Goal: Task Accomplishment & Management: Complete application form

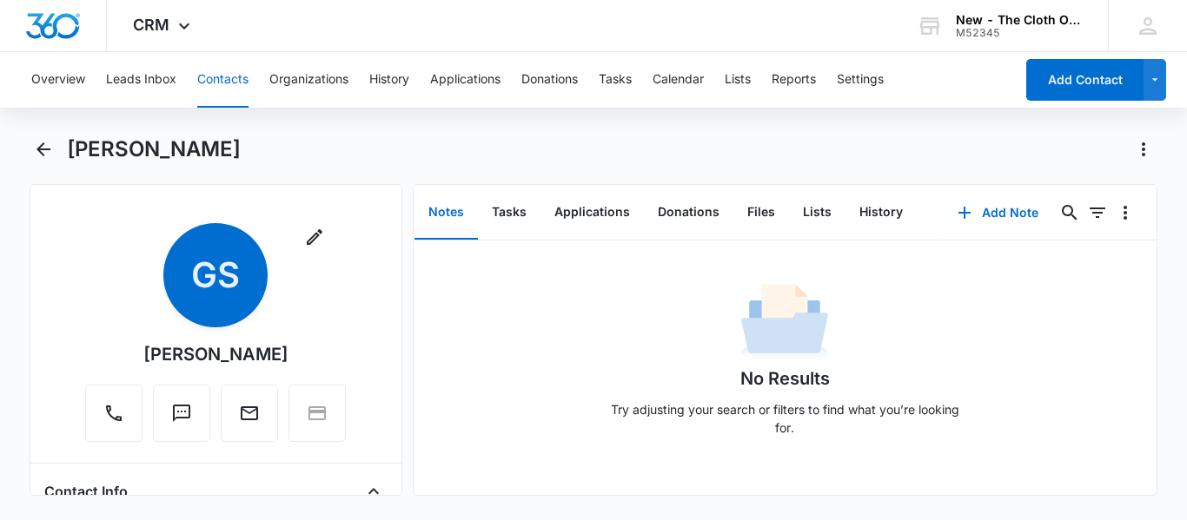
scroll to position [520, 0]
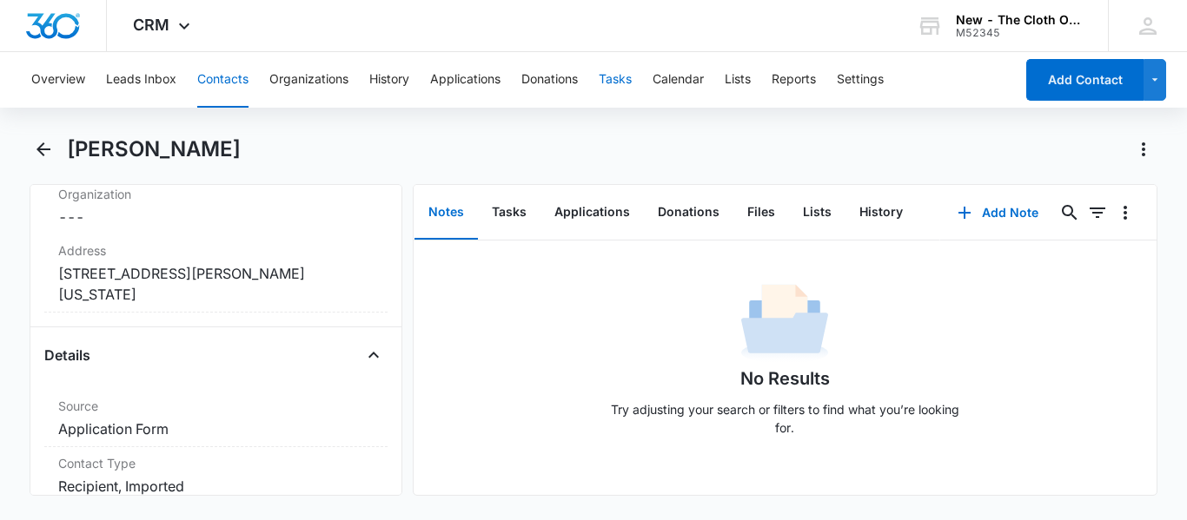
click at [607, 70] on button "Tasks" at bounding box center [615, 80] width 33 height 56
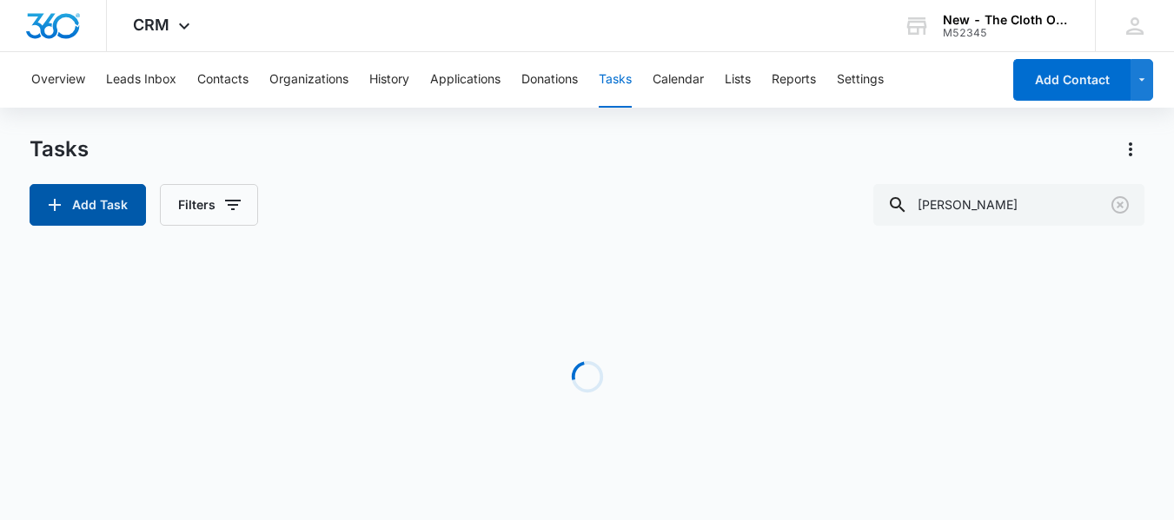
click at [82, 200] on button "Add Task" at bounding box center [88, 205] width 116 height 42
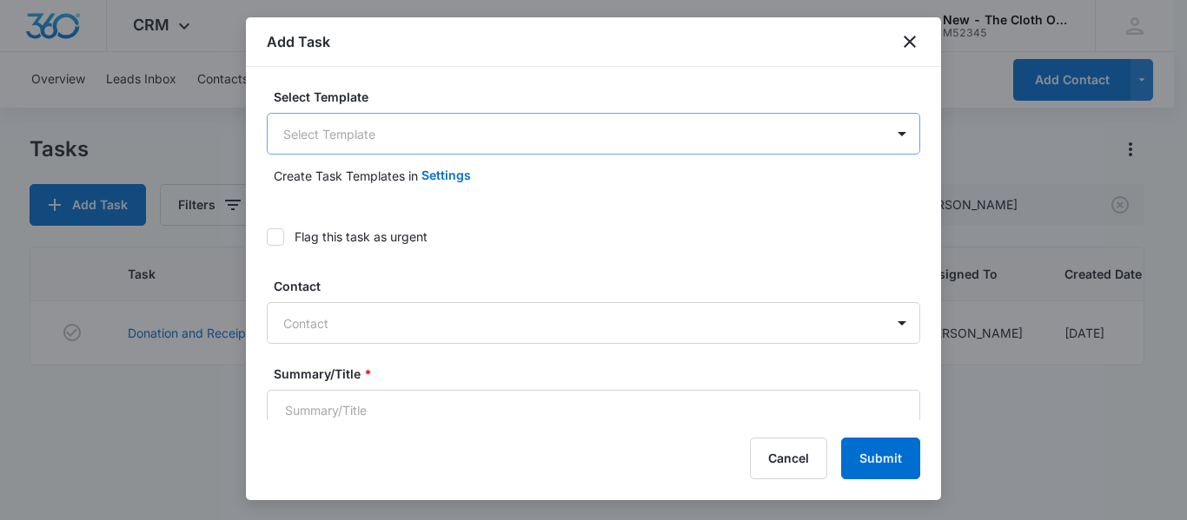
click at [551, 134] on body "CRM Apps Reputation CRM Email Social Ads Intelligence Brand Settings AI Assista…" at bounding box center [593, 260] width 1187 height 520
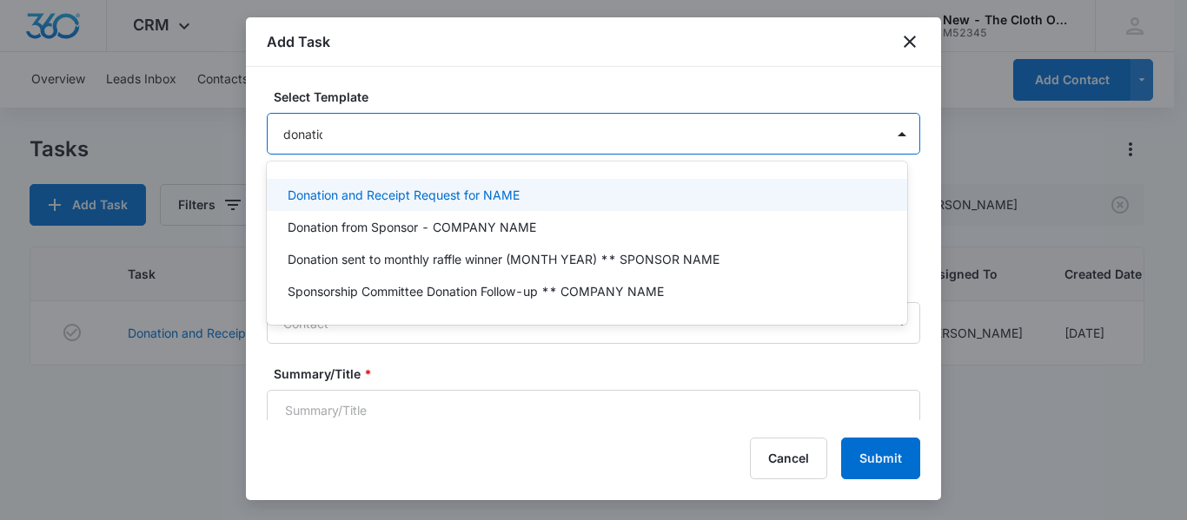
type input "donation"
click at [461, 202] on p "Donation and Receipt Request for NAME" at bounding box center [404, 195] width 232 height 18
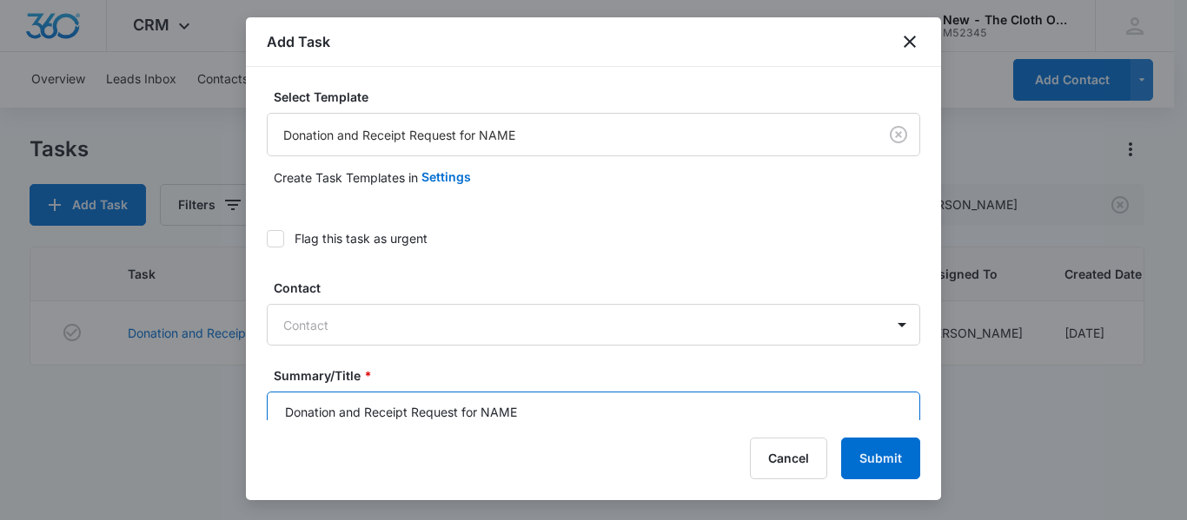
click at [540, 407] on input "Donation and Receipt Request for NAME" at bounding box center [593, 413] width 653 height 42
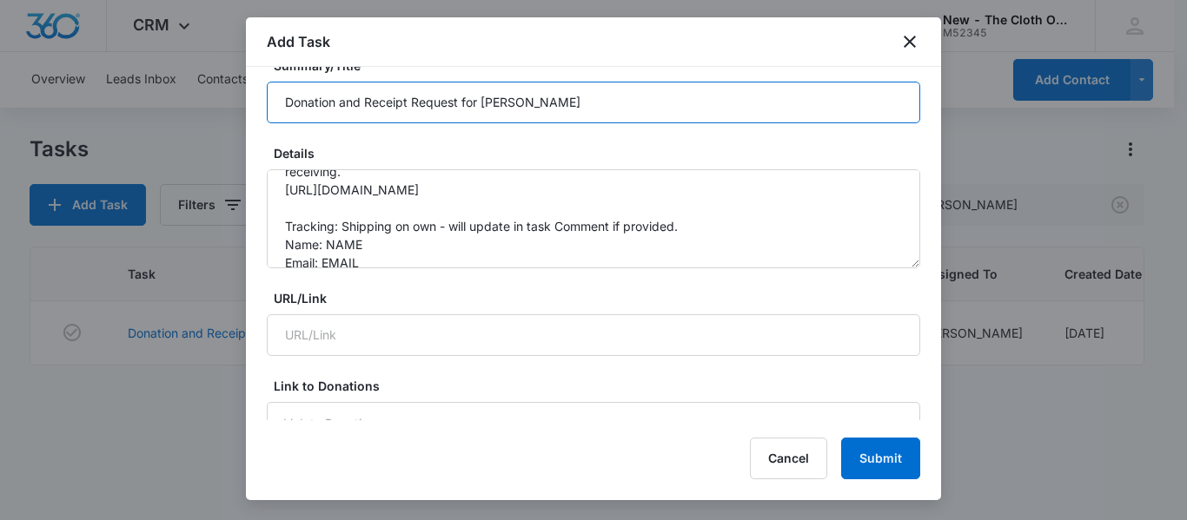
scroll to position [52, 0]
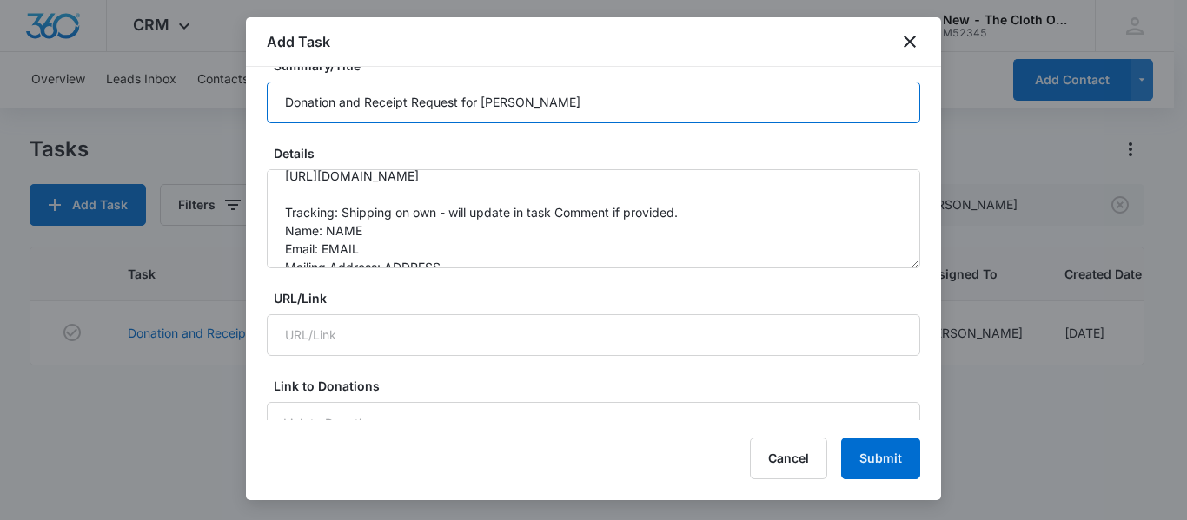
type input "Donation and Receipt Request for [PERSON_NAME]"
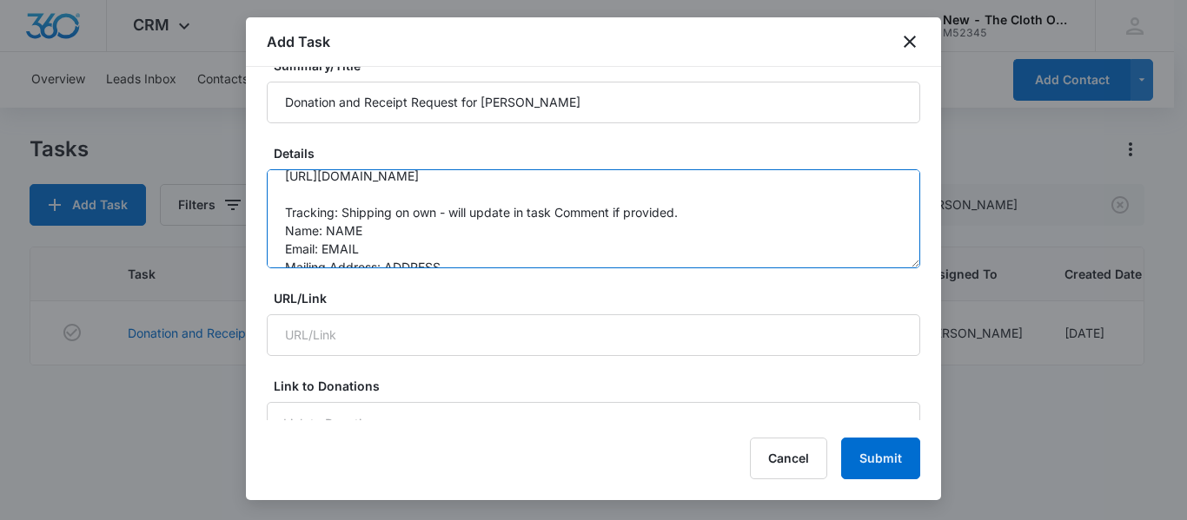
click at [529, 224] on textarea "You will be receiving a donation from the following family. Please be sure to r…" at bounding box center [593, 218] width 653 height 99
paste textarea "[PERSON_NAME]"
click at [400, 249] on textarea "You will be receiving a donation from the following family. Please be sure to r…" at bounding box center [593, 218] width 653 height 99
paste textarea "[EMAIL_ADDRESS][PERSON_NAME][DOMAIN_NAME]"
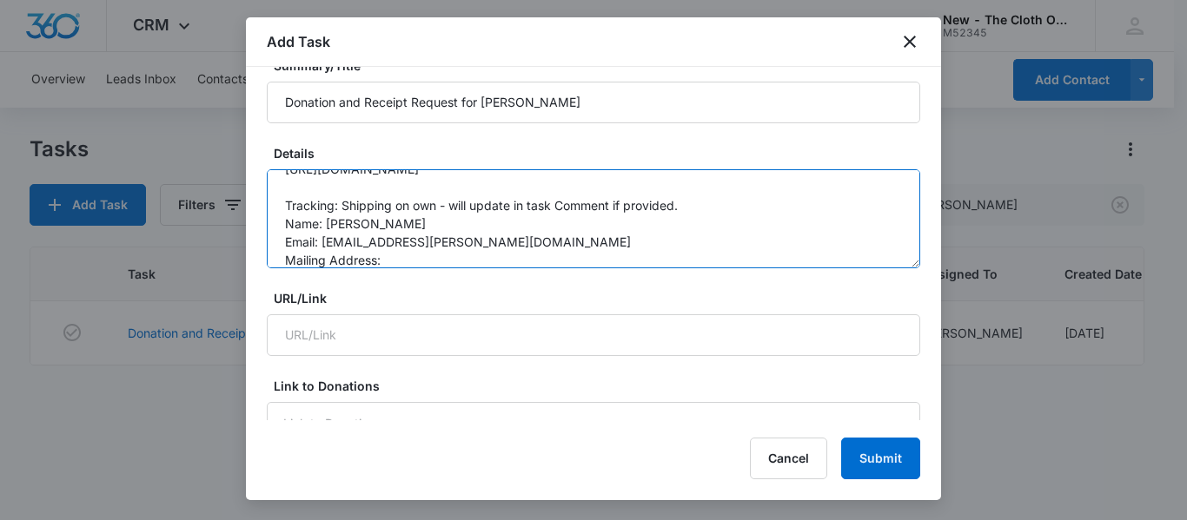
paste textarea "[STREET_ADDRESS][PERSON_NAME]"
paste textarea "[GEOGRAPHIC_DATA]"
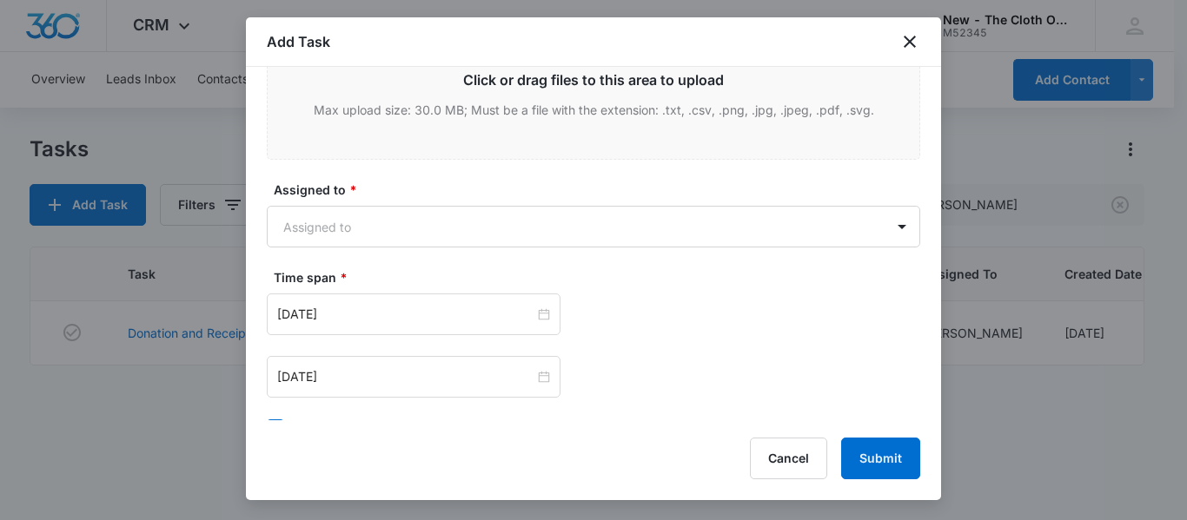
scroll to position [998, 0]
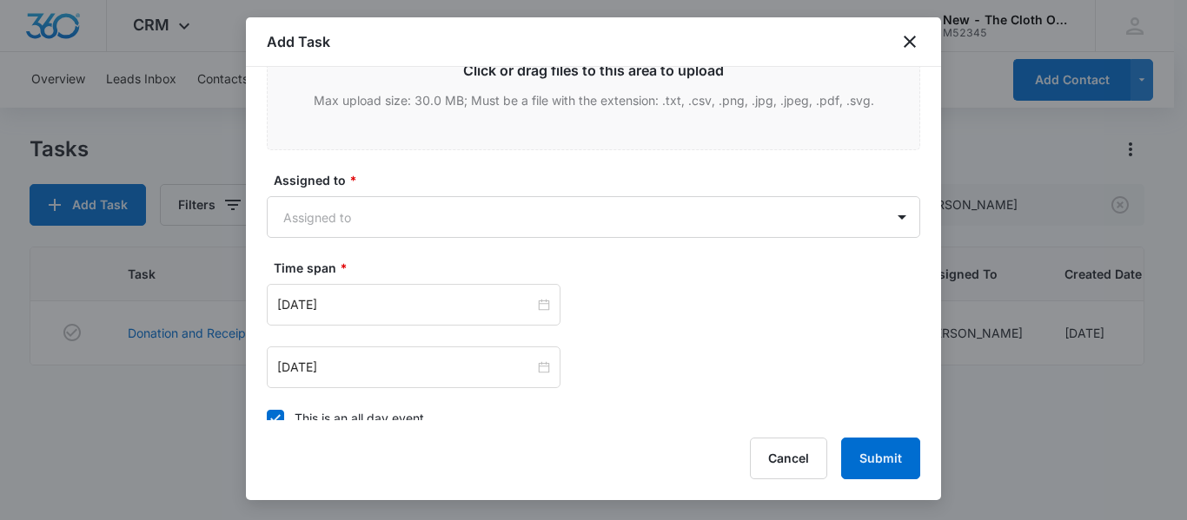
type textarea "You will be receiving a donation from the following family. Please be sure to r…"
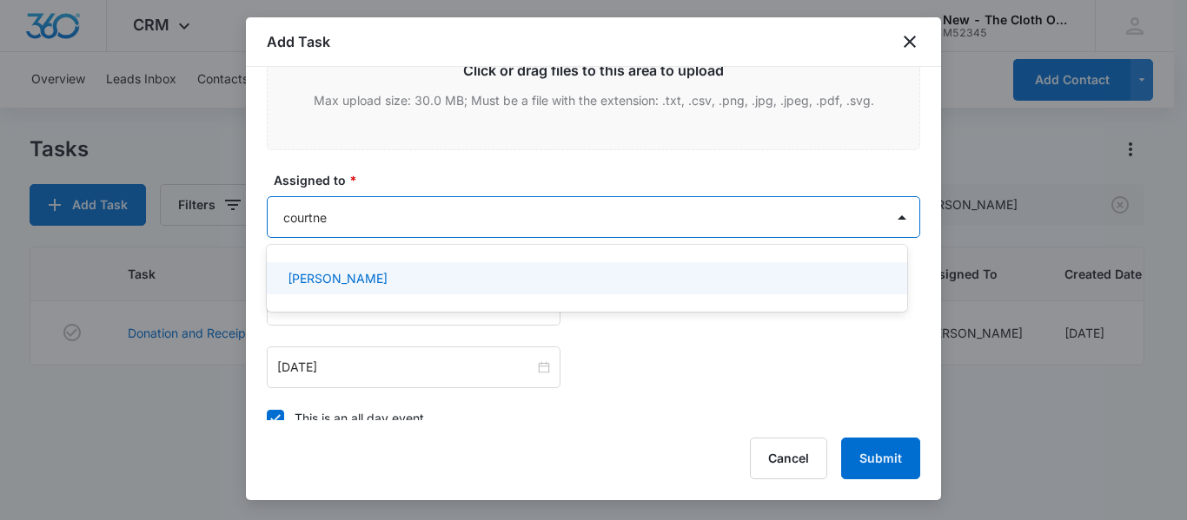
type input "[PERSON_NAME]"
click at [388, 273] on p "[PERSON_NAME]" at bounding box center [338, 278] width 100 height 18
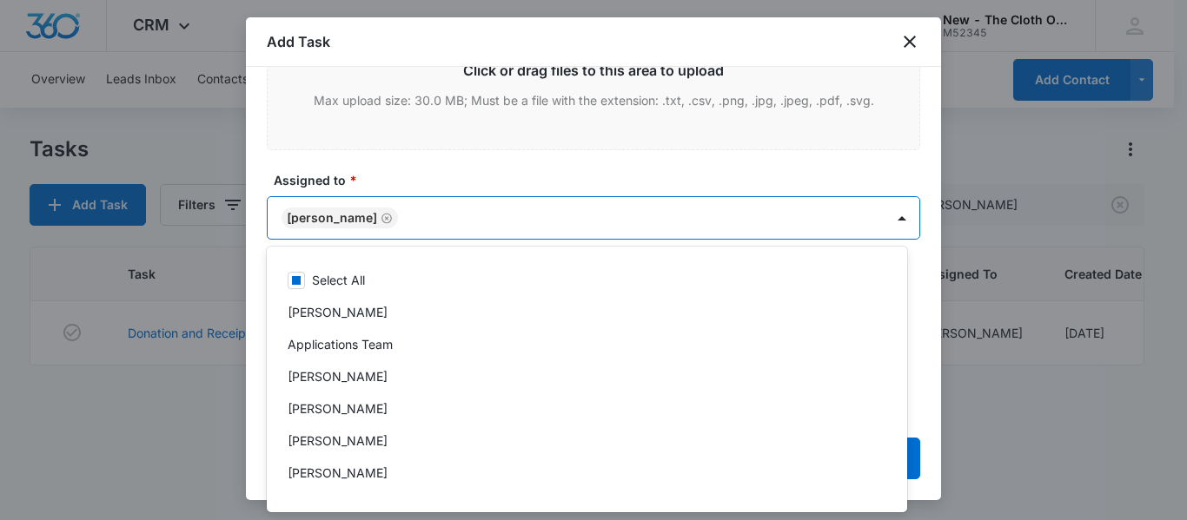
click at [482, 180] on label "Assigned to *" at bounding box center [600, 180] width 653 height 18
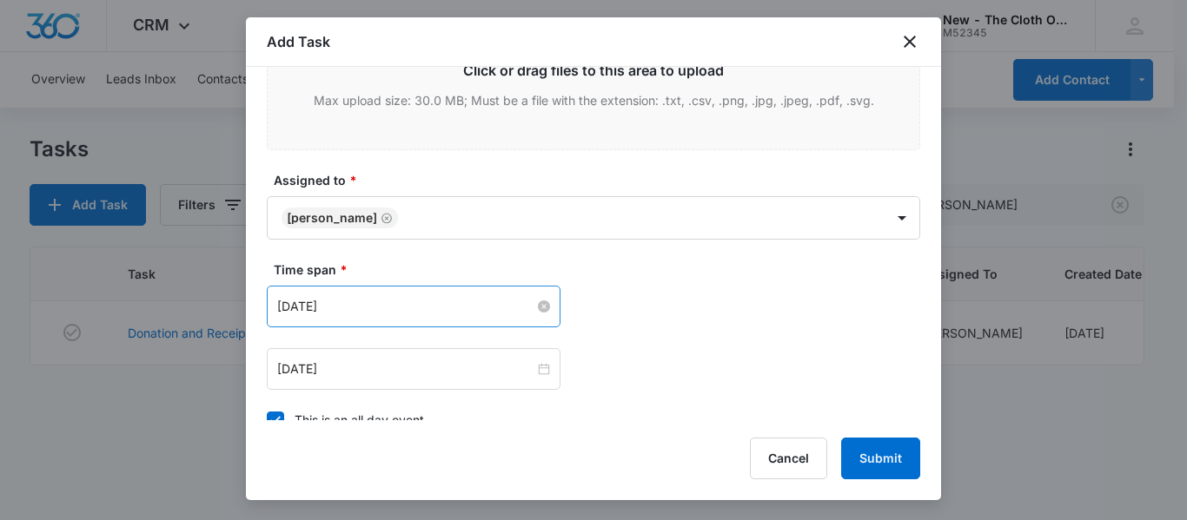
click at [445, 305] on input "[DATE]" at bounding box center [405, 306] width 257 height 19
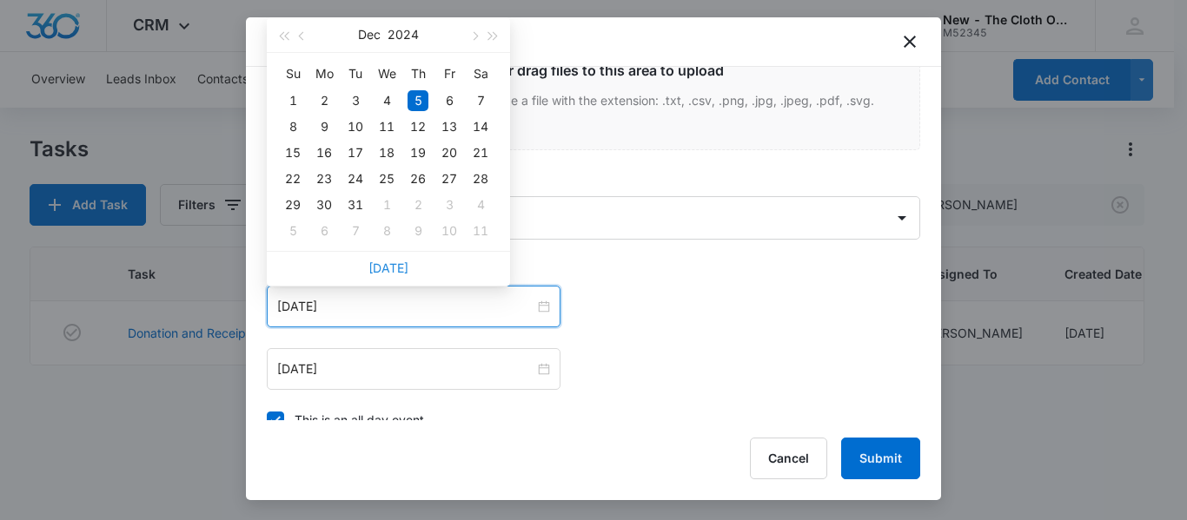
click at [399, 263] on link "[DATE]" at bounding box center [388, 268] width 40 height 15
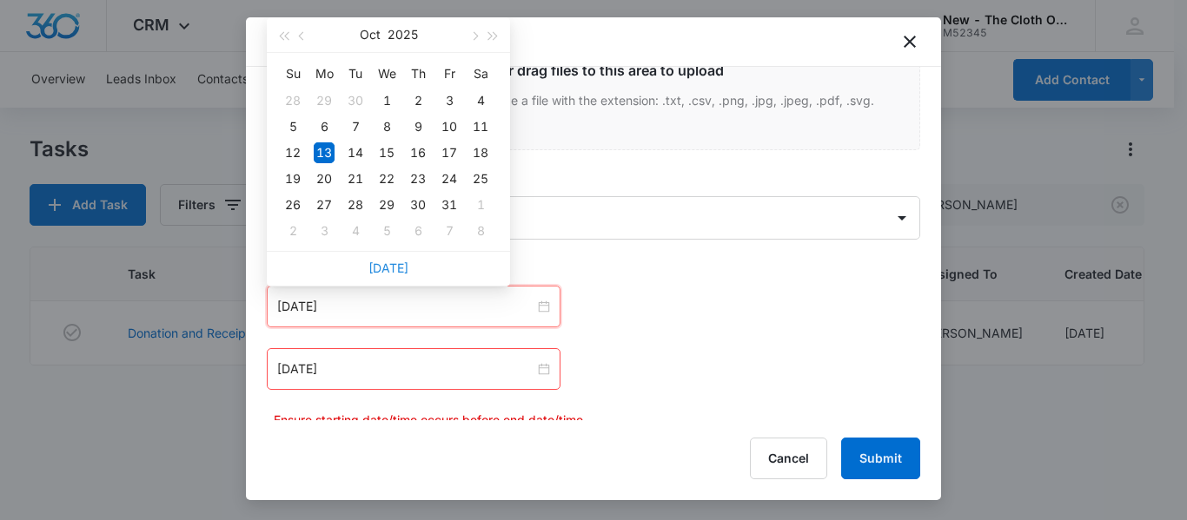
type input "[DATE]"
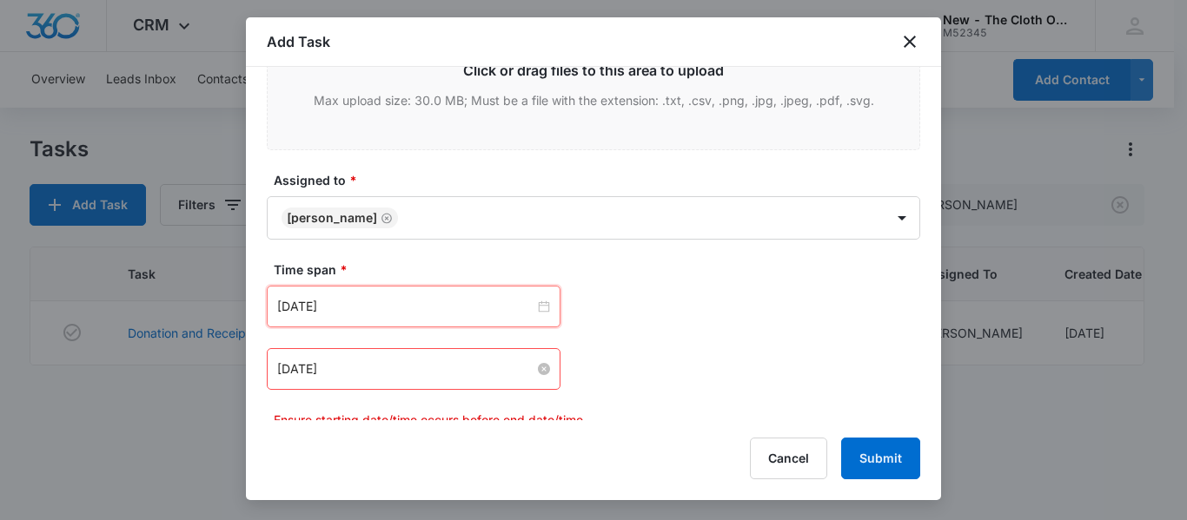
click at [406, 361] on input "[DATE]" at bounding box center [405, 369] width 257 height 19
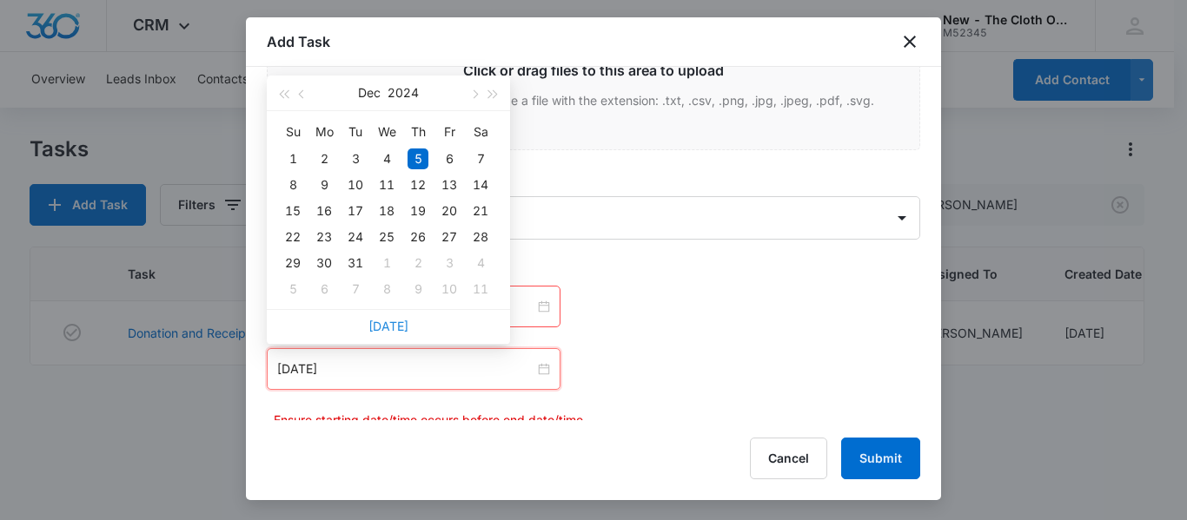
click at [394, 330] on link "[DATE]" at bounding box center [388, 326] width 40 height 15
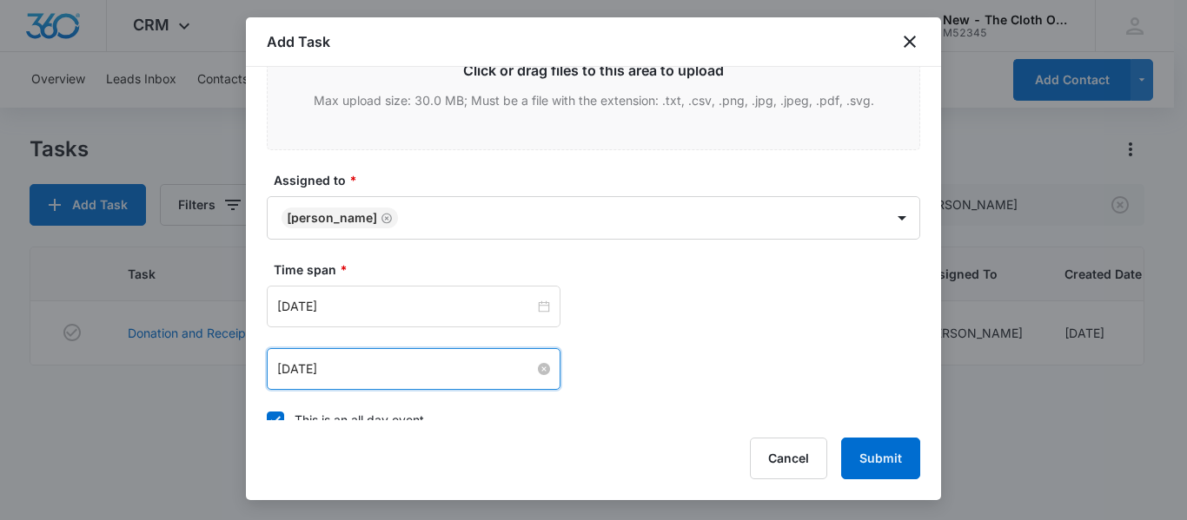
click at [382, 372] on input "[DATE]" at bounding box center [405, 369] width 257 height 19
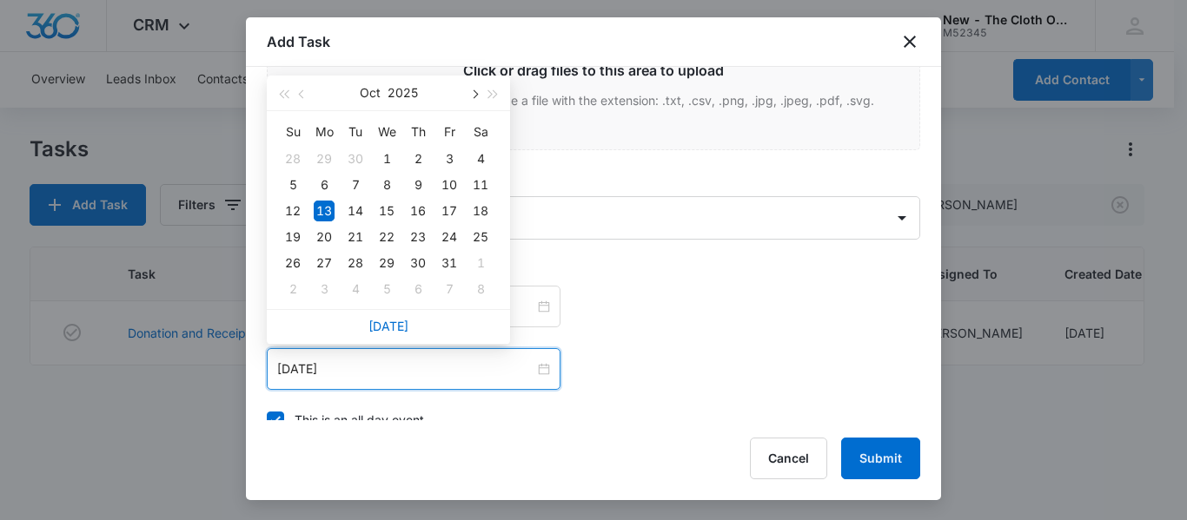
click at [474, 95] on span "button" at bounding box center [473, 94] width 9 height 9
click at [414, 215] on div "13" at bounding box center [418, 211] width 21 height 21
type input "[DATE]"
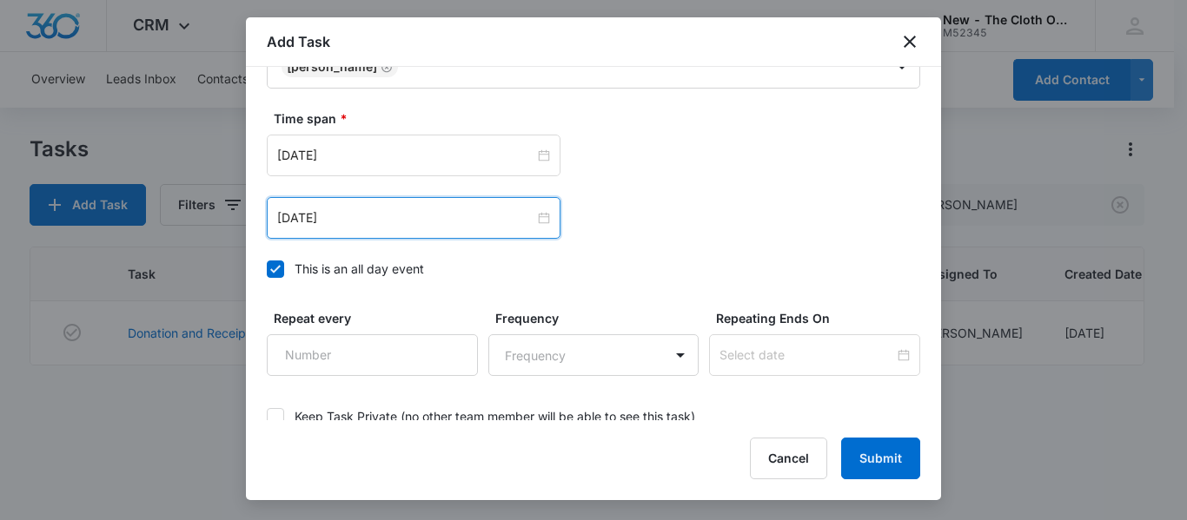
scroll to position [1253, 0]
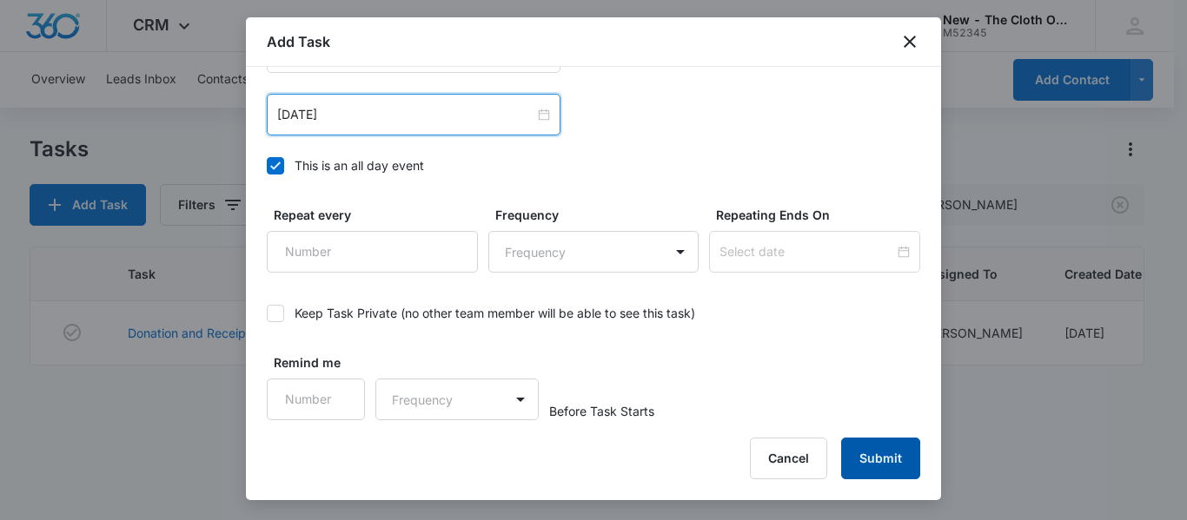
click at [872, 459] on button "Submit" at bounding box center [880, 459] width 79 height 42
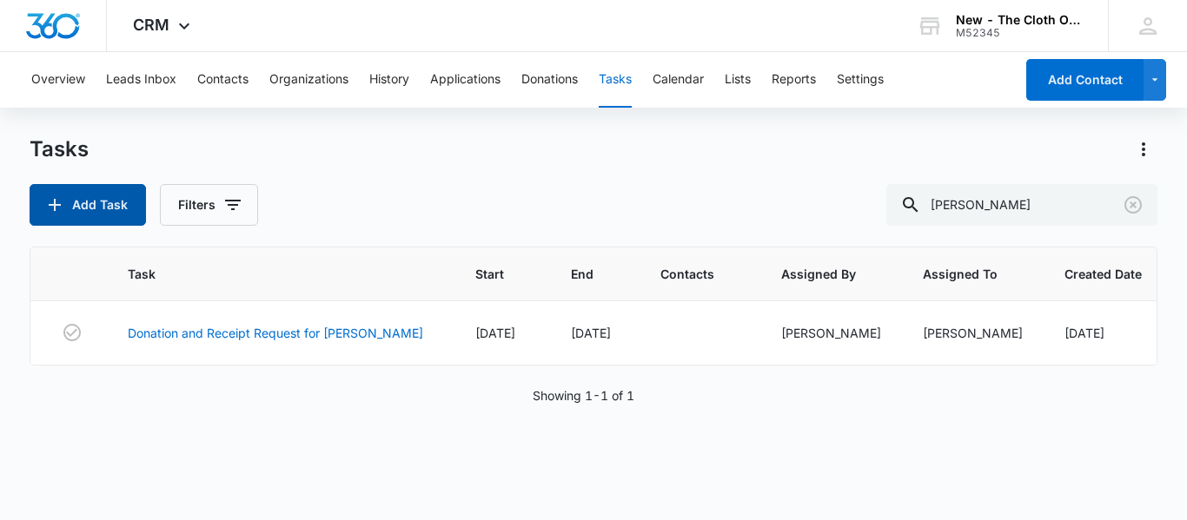
click at [70, 201] on button "Add Task" at bounding box center [88, 205] width 116 height 42
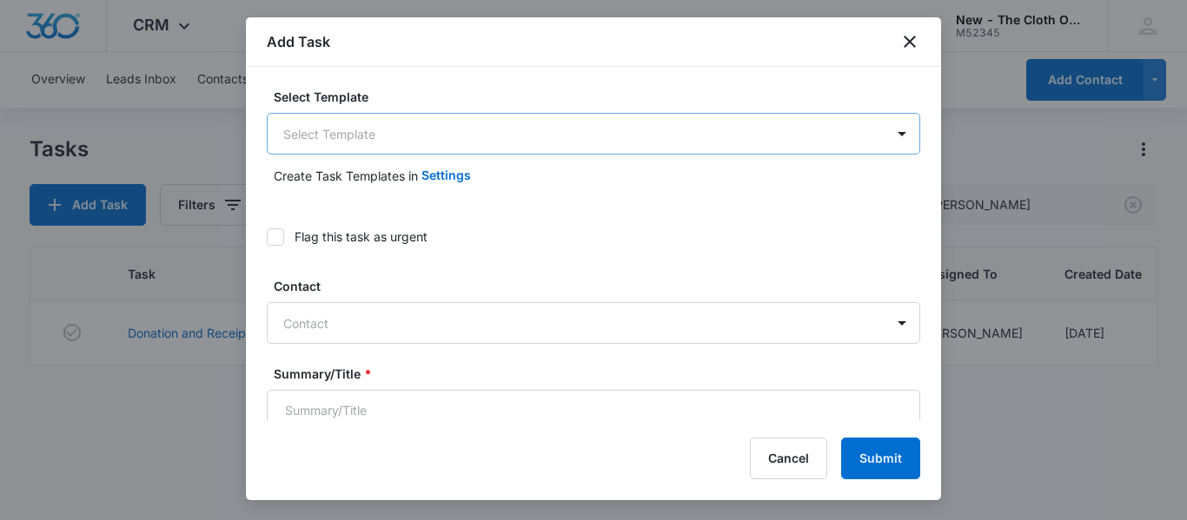
click at [424, 140] on body "CRM Apps Reputation CRM Email Social Ads Intelligence Brand Settings AI Assista…" at bounding box center [593, 260] width 1187 height 520
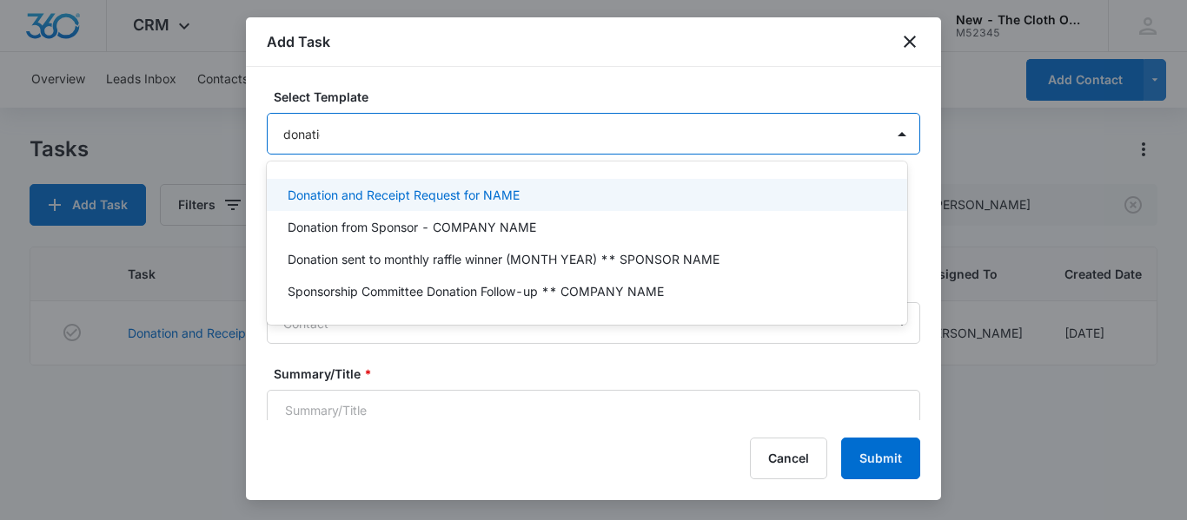
type input "donation"
click at [453, 195] on p "Donation and Receipt Request for NAME" at bounding box center [404, 195] width 232 height 18
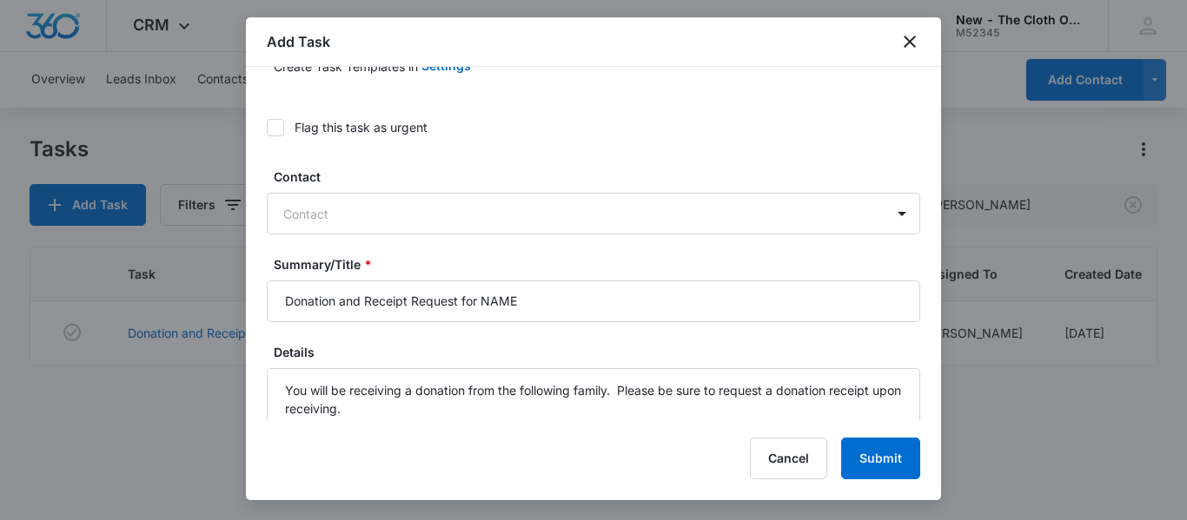
scroll to position [155, 0]
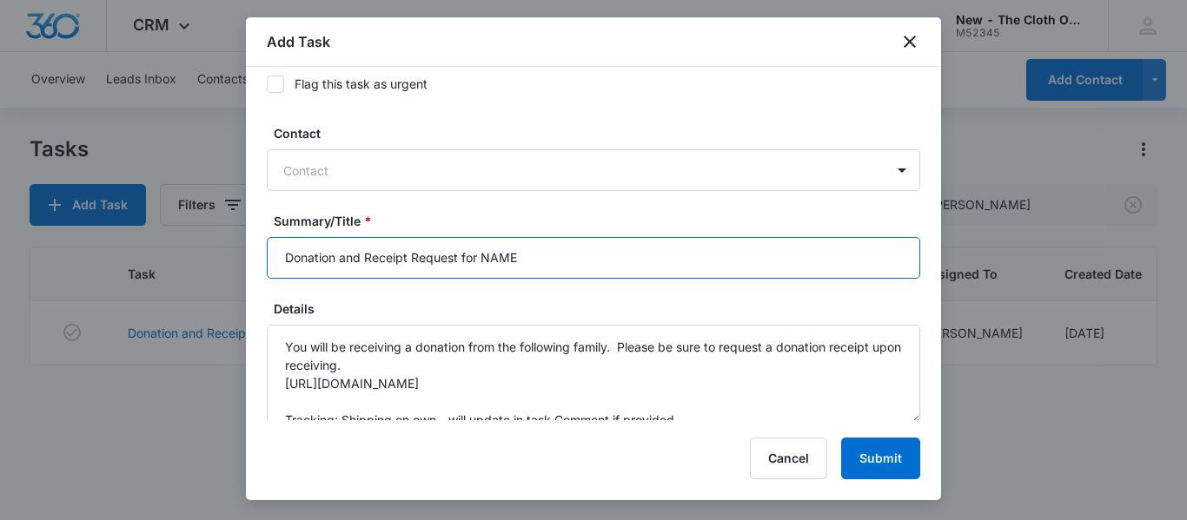
click at [598, 267] on input "Donation and Receipt Request for NAME" at bounding box center [593, 258] width 653 height 42
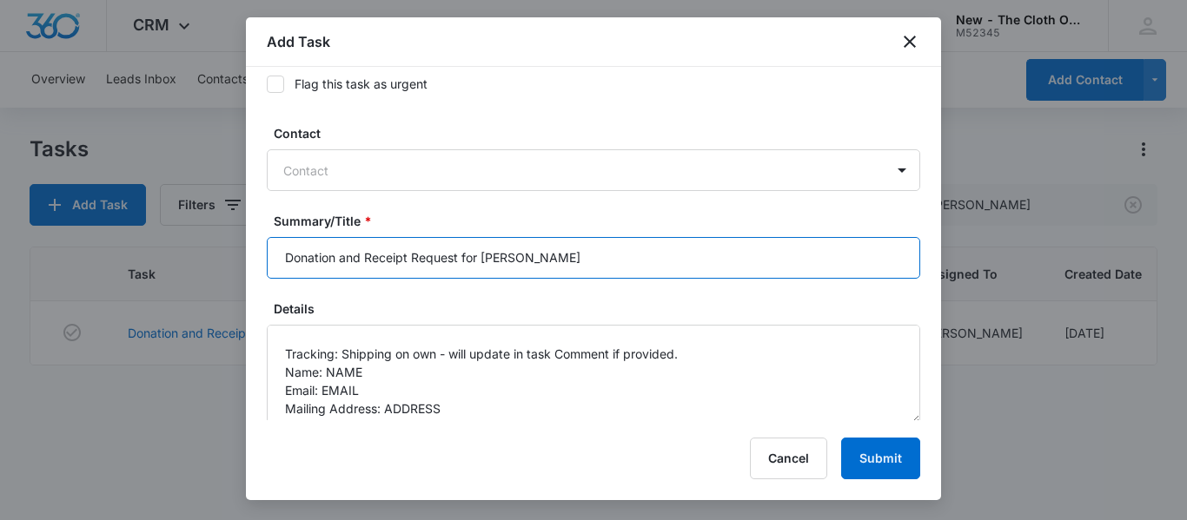
scroll to position [94, 0]
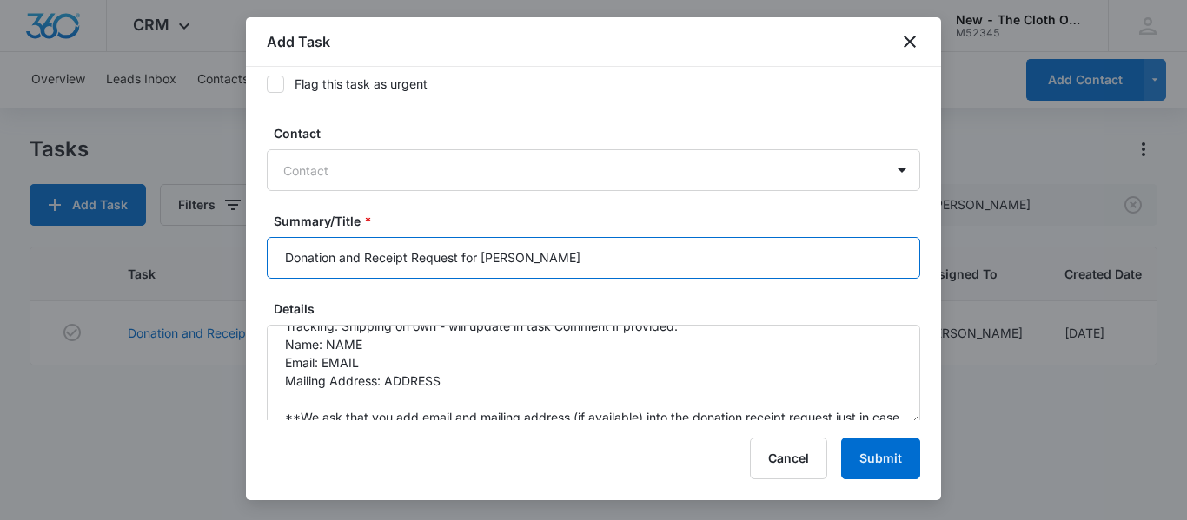
type input "Donation and Receipt Request for [PERSON_NAME]"
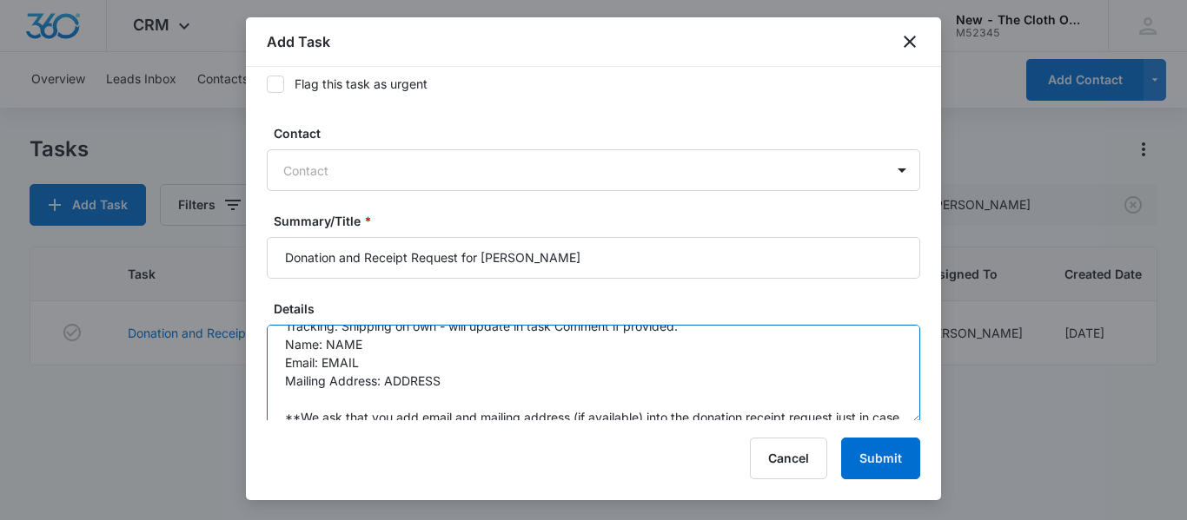
click at [561, 350] on textarea "You will be receiving a donation from the following family. Please be sure to r…" at bounding box center [593, 374] width 653 height 99
paste textarea "[PERSON_NAME]"
click at [366, 360] on textarea "You will be receiving a donation from the following family. Please be sure to r…" at bounding box center [593, 374] width 653 height 99
paste textarea "[EMAIL_ADDRESS][DOMAIN_NAME]"
click at [461, 378] on textarea "You will be receiving a donation from the following family. Please be sure to r…" at bounding box center [593, 374] width 653 height 99
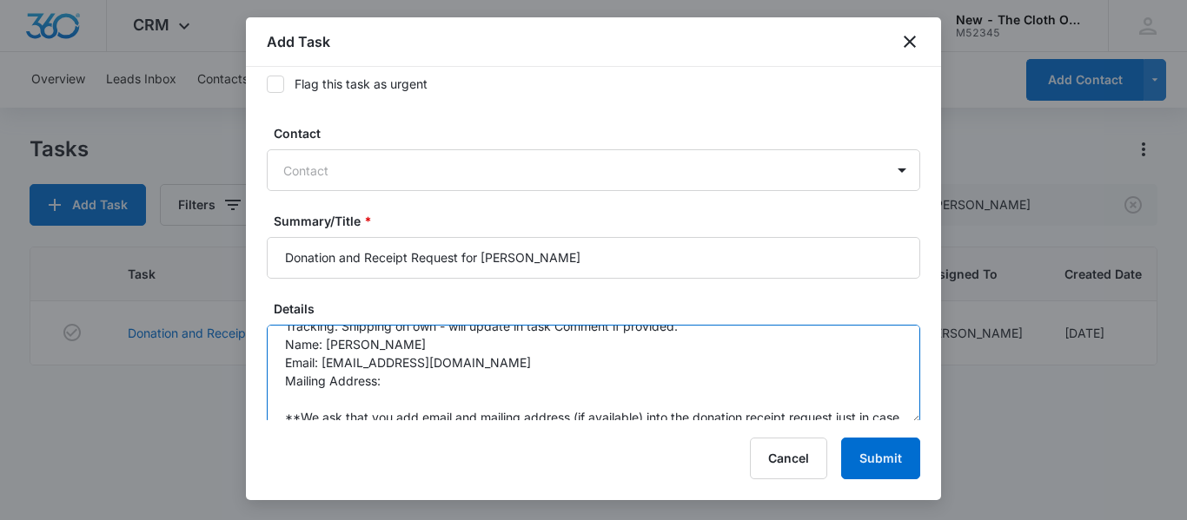
paste textarea "[STREET_ADDRESS]"
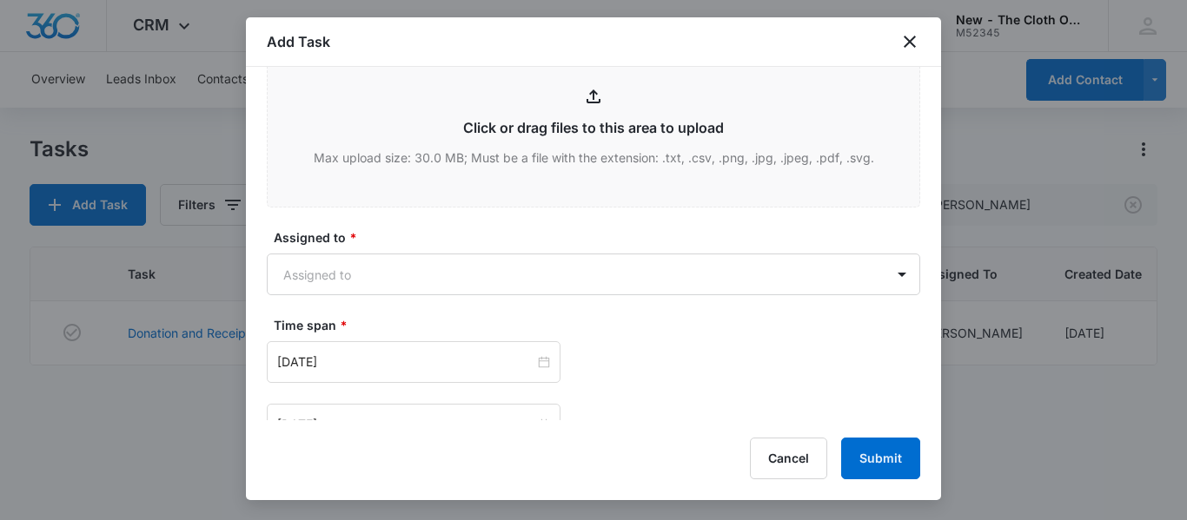
scroll to position [971, 0]
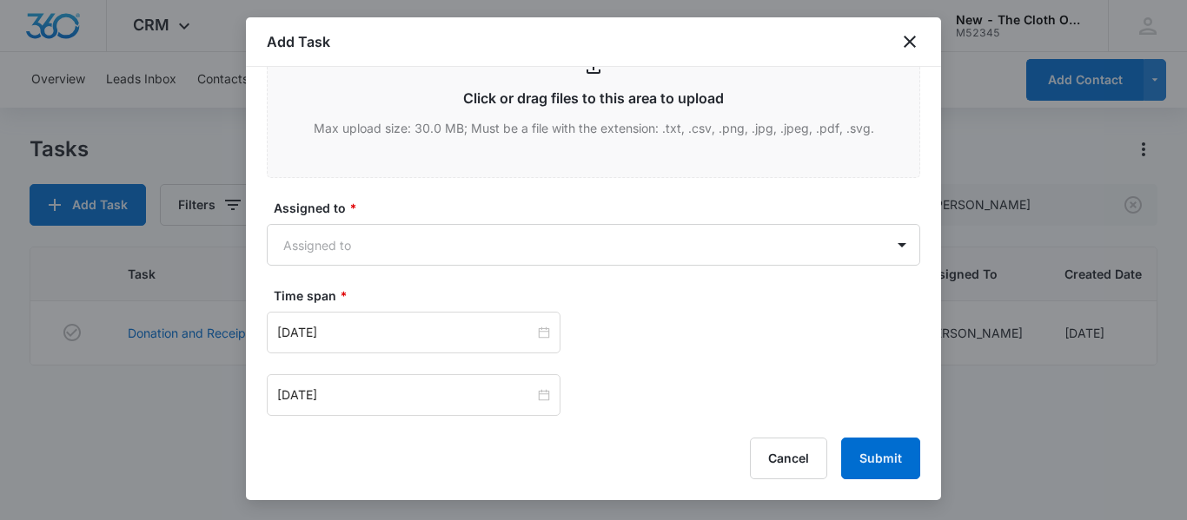
type textarea "You will be receiving a donation from the following family. Please be sure to r…"
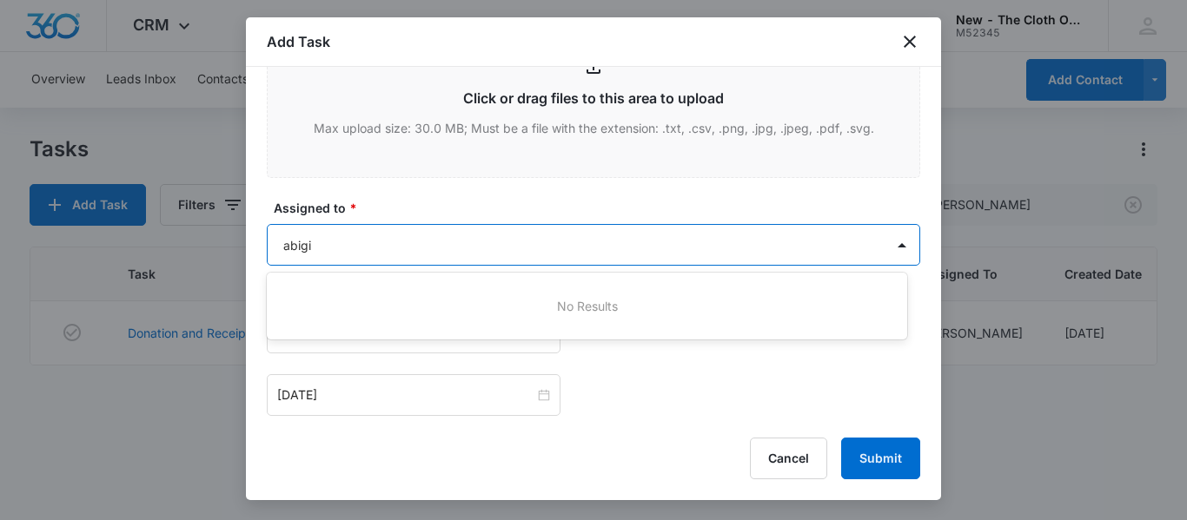
type input "abig"
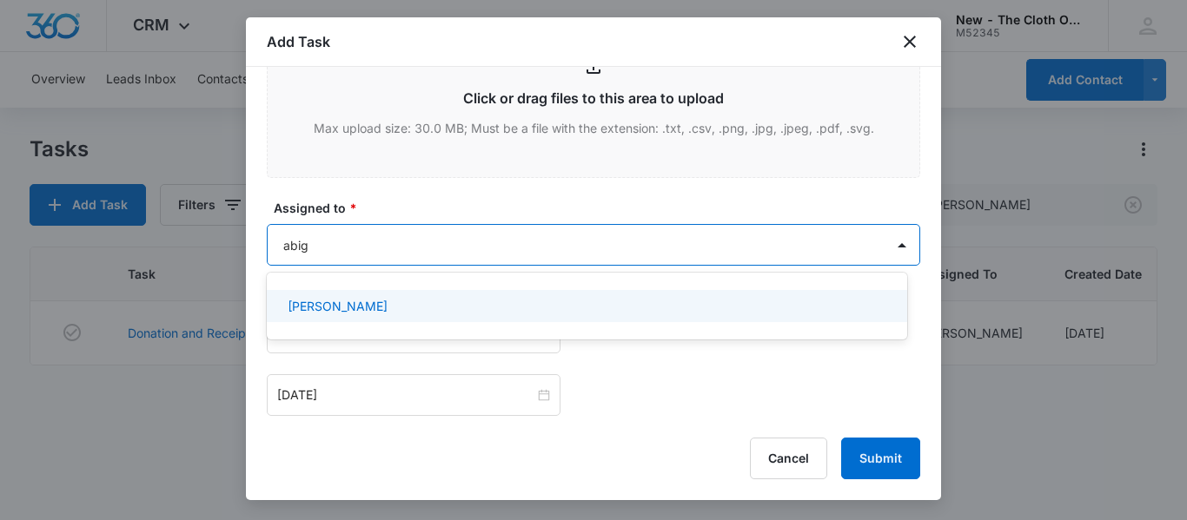
click at [377, 312] on div "[PERSON_NAME]" at bounding box center [585, 306] width 595 height 18
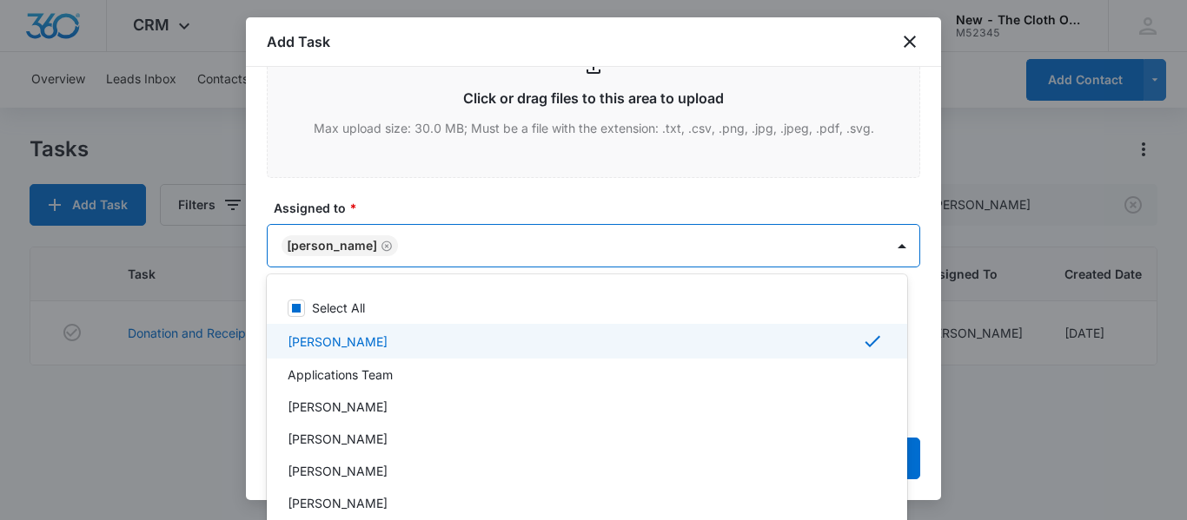
click at [517, 214] on label "Assigned to *" at bounding box center [600, 208] width 653 height 18
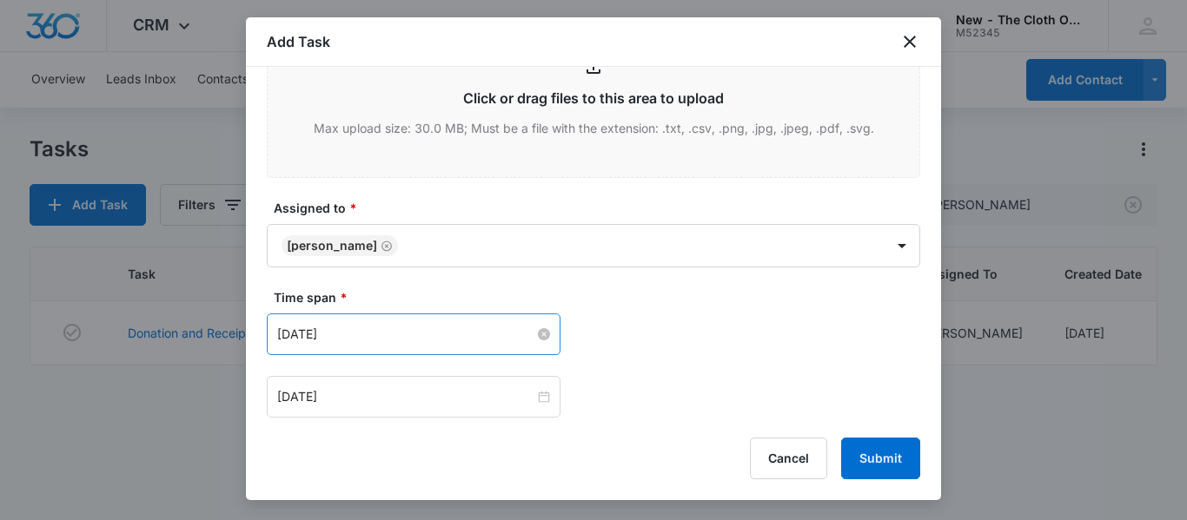
click at [467, 339] on input "[DATE]" at bounding box center [405, 334] width 257 height 19
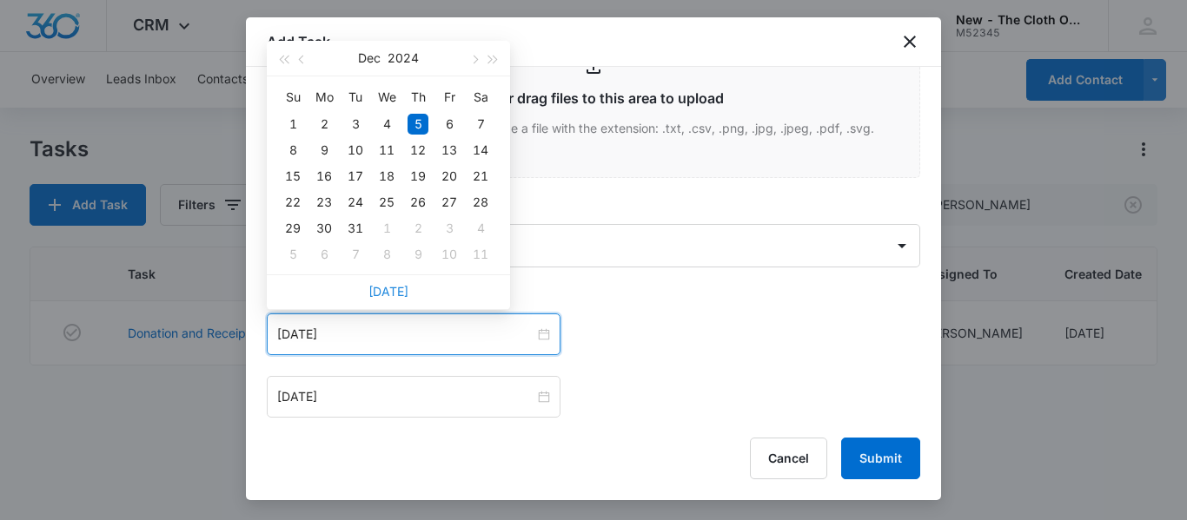
click at [401, 292] on link "[DATE]" at bounding box center [388, 291] width 40 height 15
type input "[DATE]"
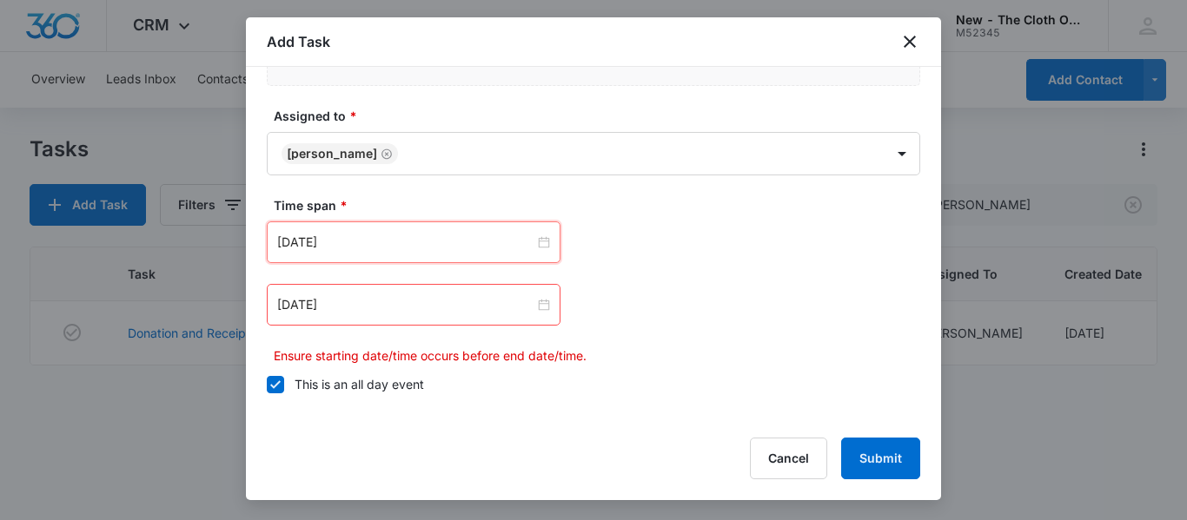
scroll to position [1149, 0]
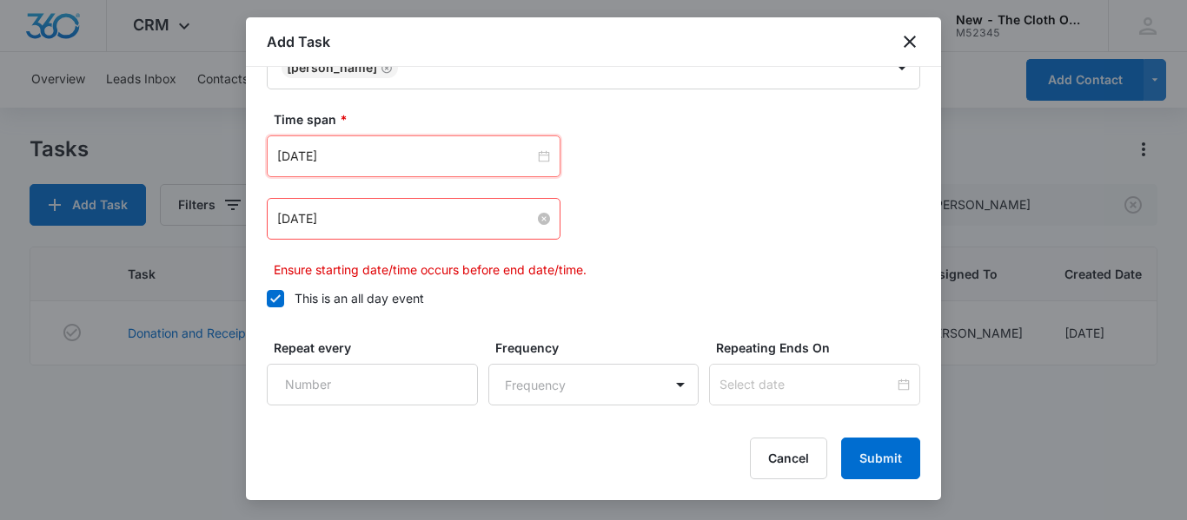
click at [460, 212] on input "[DATE]" at bounding box center [405, 218] width 257 height 19
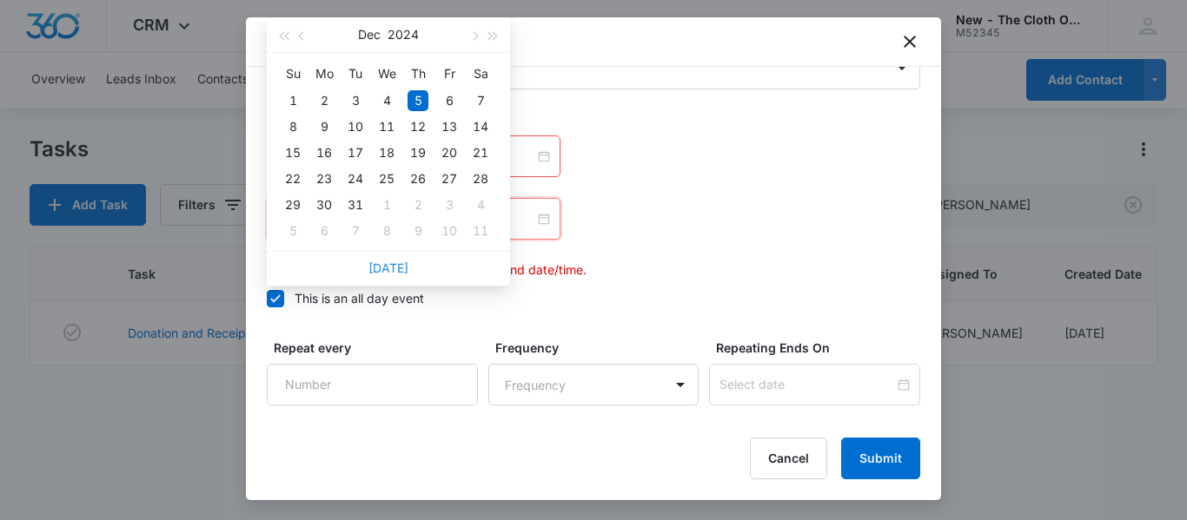
click at [395, 269] on link "[DATE]" at bounding box center [388, 268] width 40 height 15
type input "[DATE]"
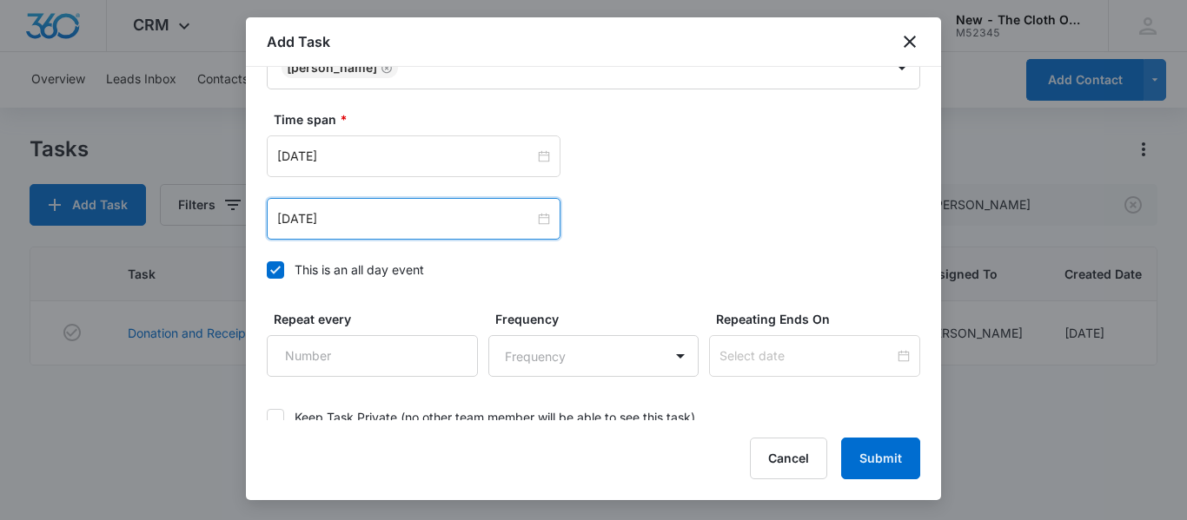
click at [402, 264] on div "This is an all day event" at bounding box center [359, 270] width 129 height 18
click at [267, 270] on input "This is an all day event" at bounding box center [267, 270] width 0 height 0
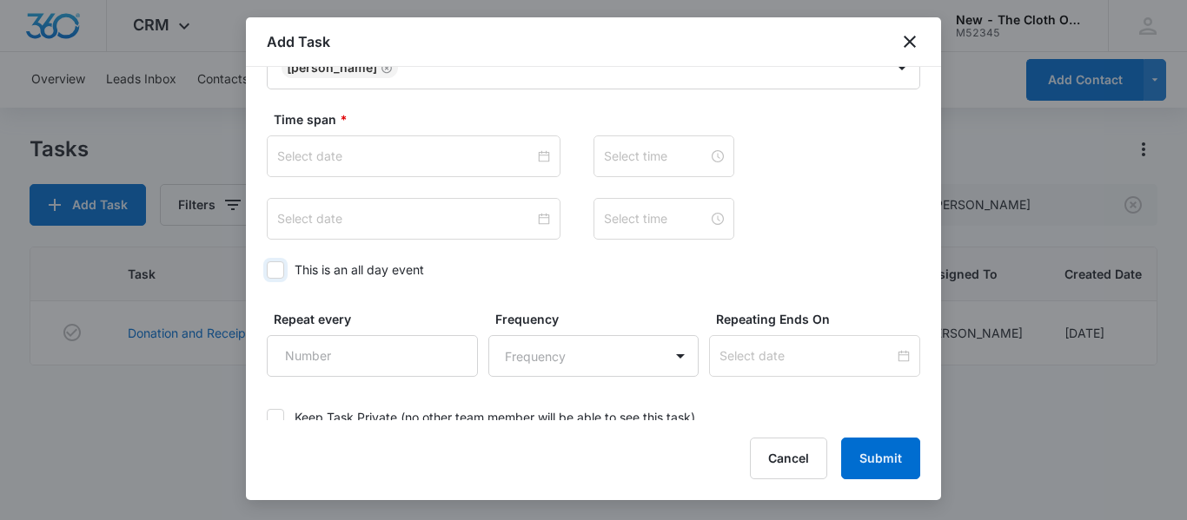
type input "[DATE]"
type input "12:00 am"
type input "[DATE]"
type input "12:00 am"
click at [424, 209] on input "[DATE]" at bounding box center [405, 218] width 257 height 19
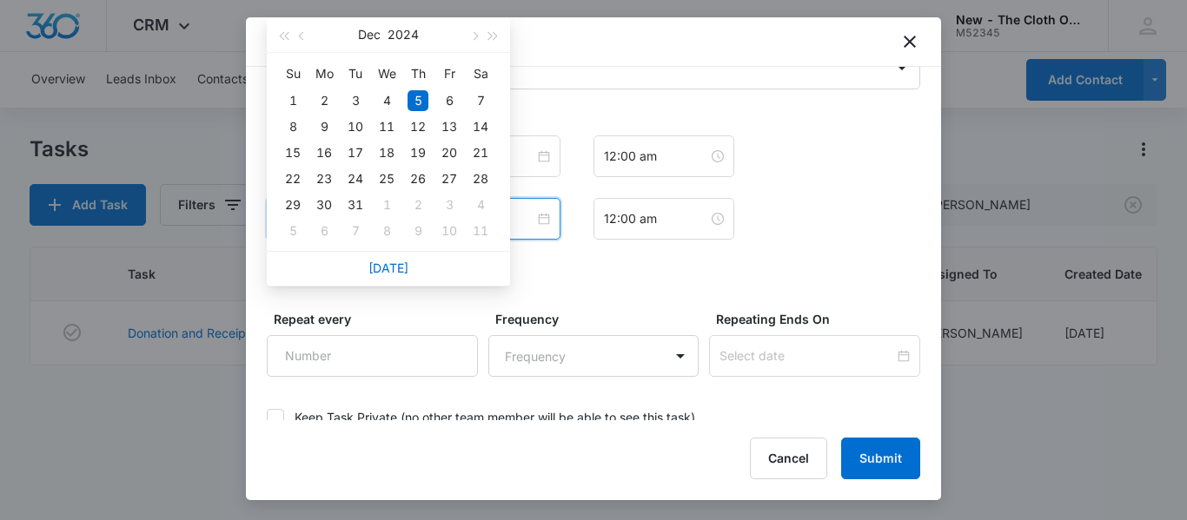
click at [779, 179] on div "[DATE] 12:00 am Dec 5, 2024 [DATE] Su Mo Tu We Th Fr Sa 1 2 3 4 5 6 7 8 9 10 11…" at bounding box center [593, 188] width 653 height 104
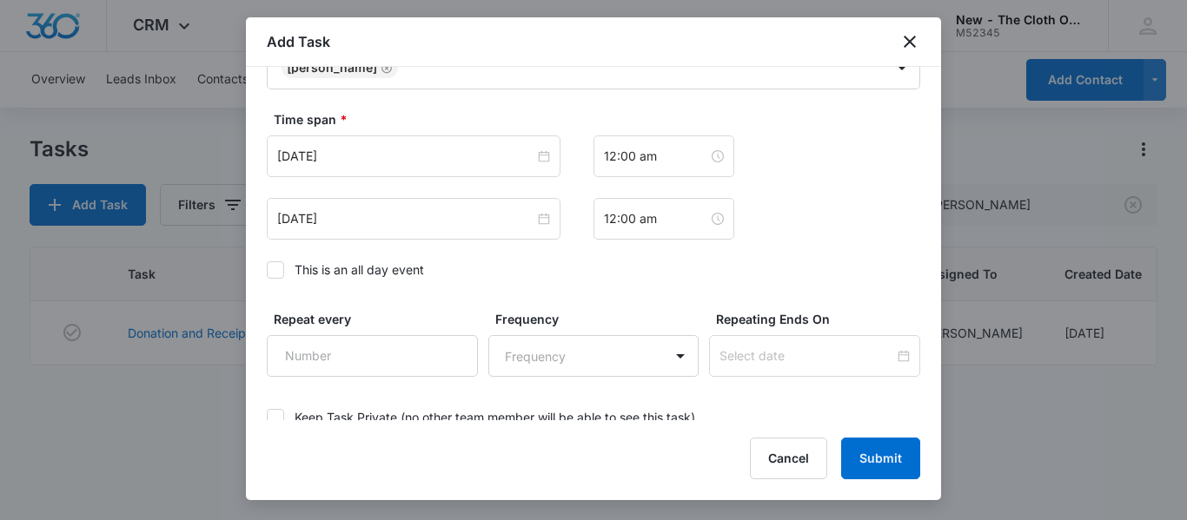
click at [277, 268] on icon at bounding box center [276, 270] width 16 height 16
click at [267, 270] on input "This is an all day event" at bounding box center [267, 270] width 0 height 0
type input "[DATE]"
click at [454, 160] on input "[DATE]" at bounding box center [405, 156] width 257 height 19
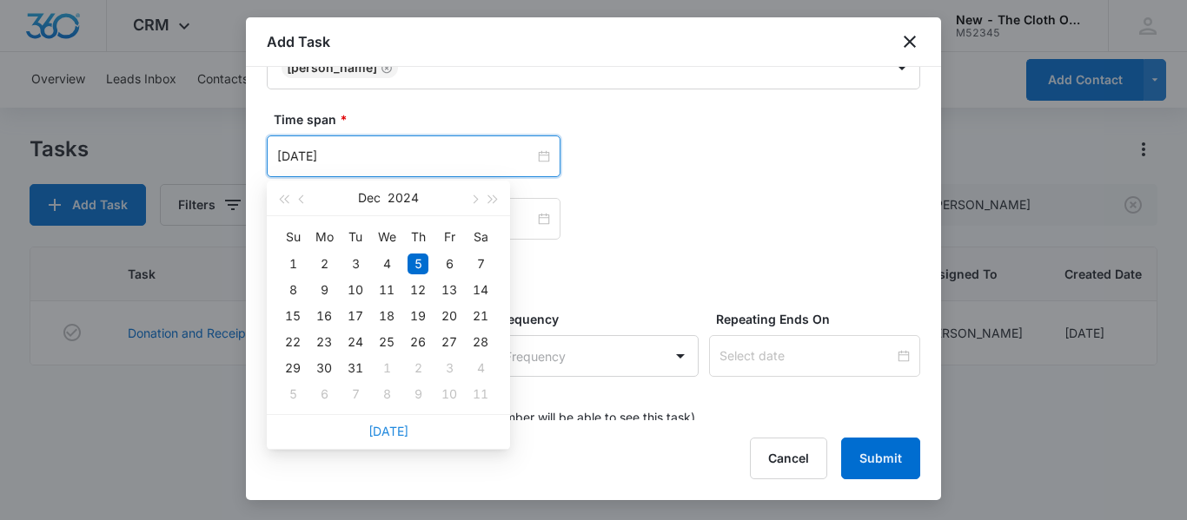
click at [397, 437] on link "[DATE]" at bounding box center [388, 431] width 40 height 15
type input "[DATE]"
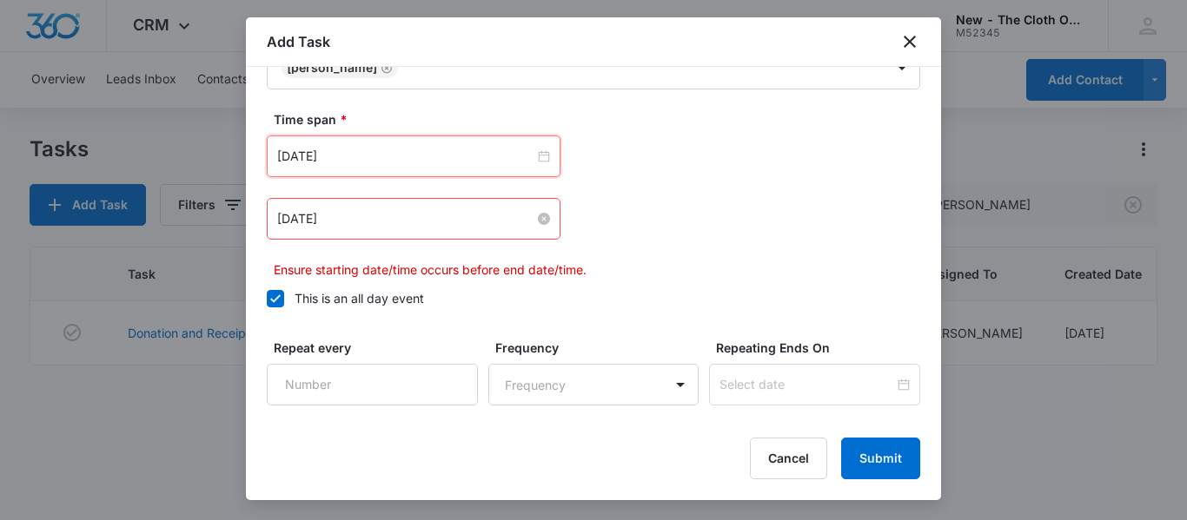
click at [438, 214] on input "[DATE]" at bounding box center [405, 218] width 257 height 19
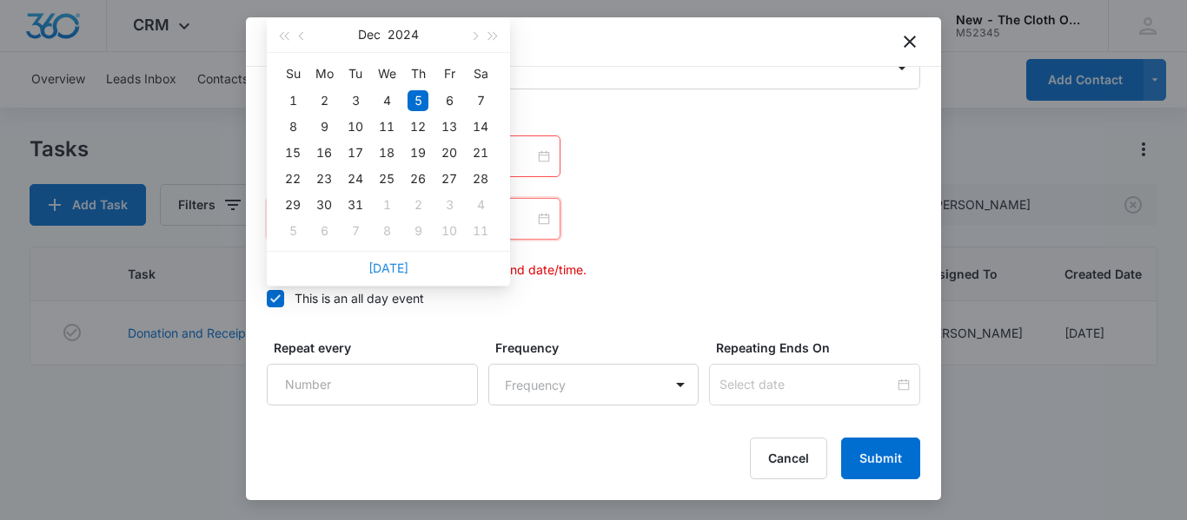
click at [391, 262] on link "[DATE]" at bounding box center [388, 268] width 40 height 15
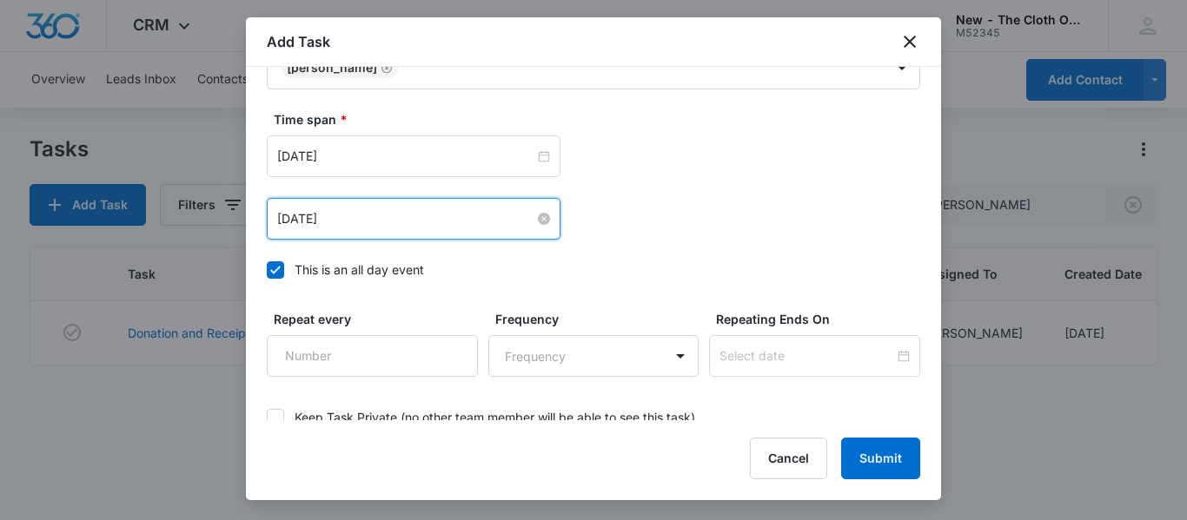
click at [444, 220] on input "[DATE]" at bounding box center [405, 218] width 257 height 19
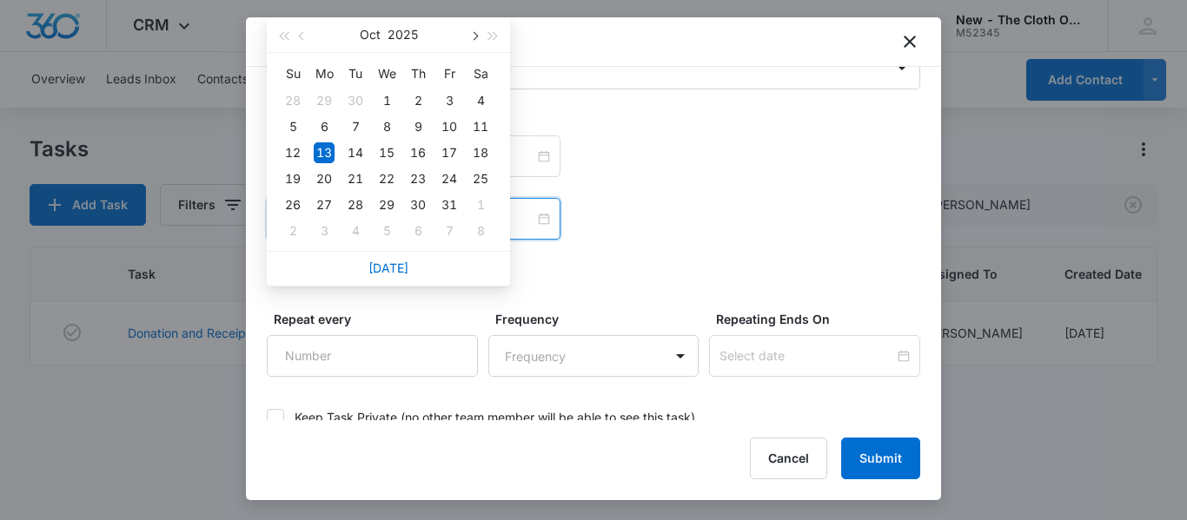
click at [476, 36] on span "button" at bounding box center [473, 36] width 9 height 9
click at [420, 152] on div "13" at bounding box center [418, 153] width 21 height 21
type input "[DATE]"
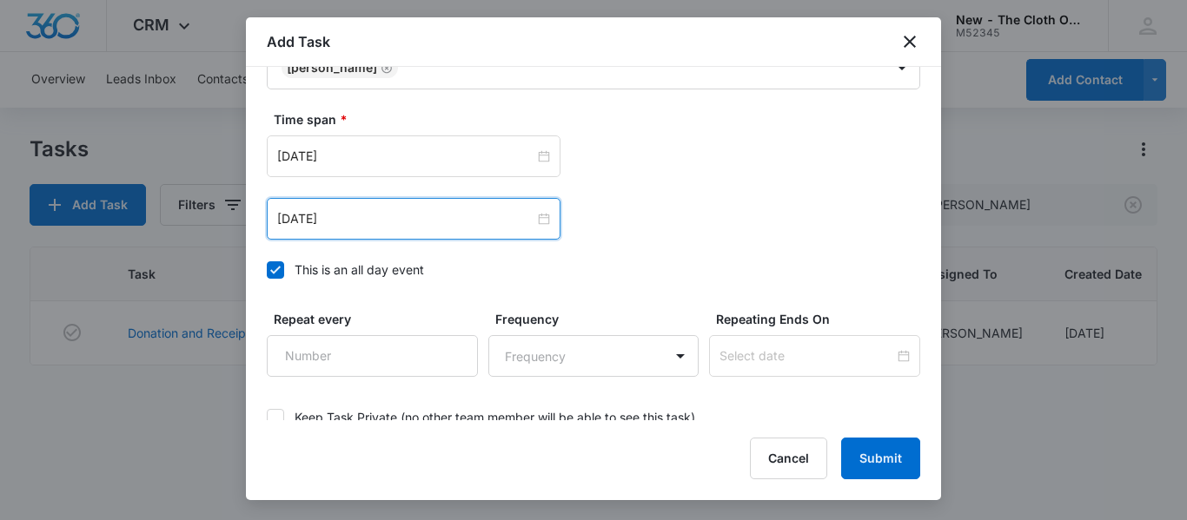
scroll to position [1253, 0]
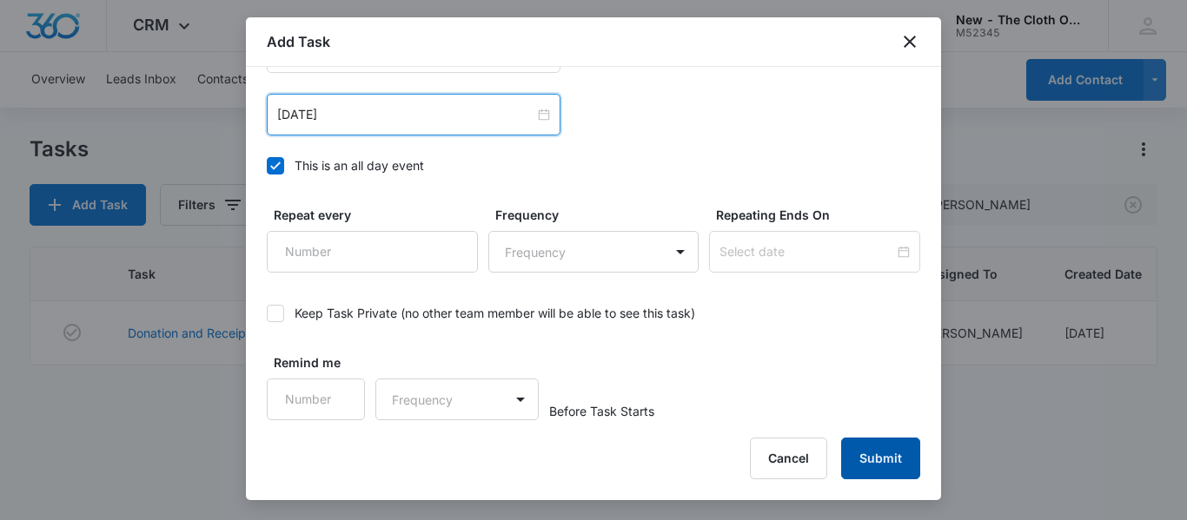
click at [879, 445] on button "Submit" at bounding box center [880, 459] width 79 height 42
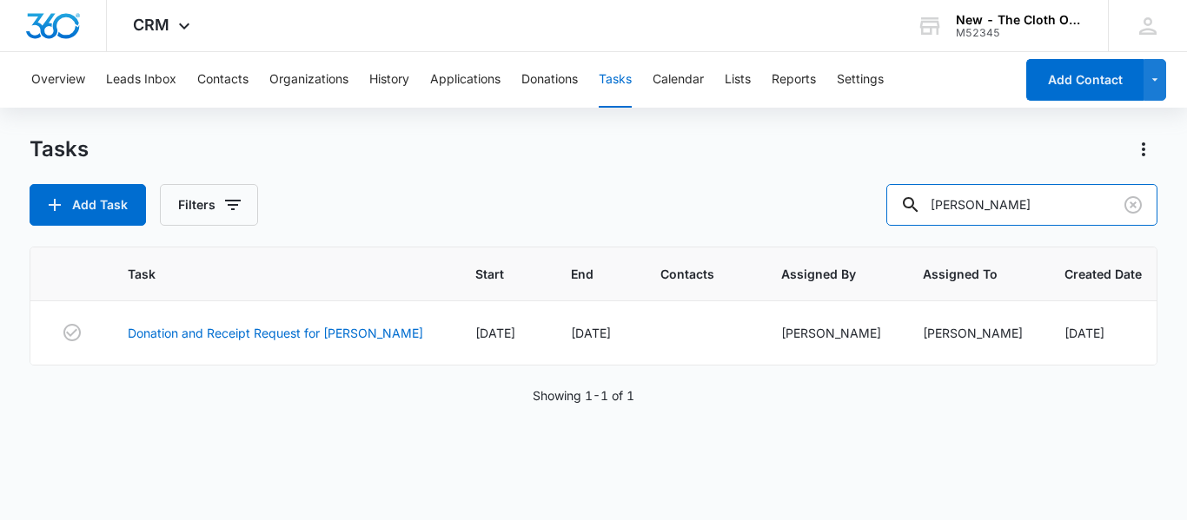
drag, startPoint x: 1038, startPoint y: 215, endPoint x: 645, endPoint y: 229, distance: 393.0
click at [645, 229] on div "Tasks Add Task Filters [PERSON_NAME] Task Start End Contacts Assigned By Assign…" at bounding box center [594, 327] width 1128 height 383
type input "ficht"
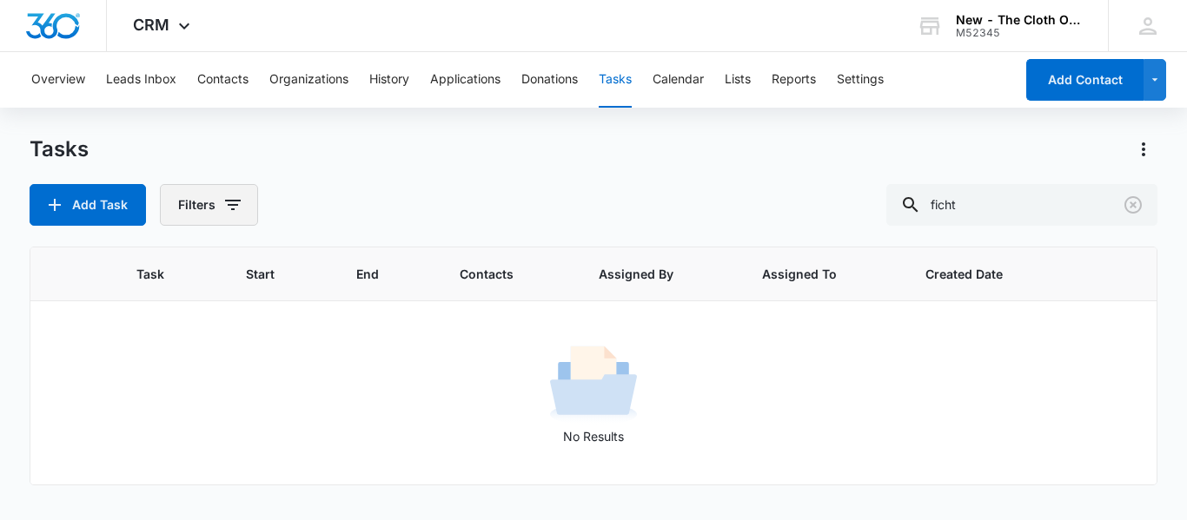
click at [203, 214] on button "Filters" at bounding box center [209, 205] width 98 height 42
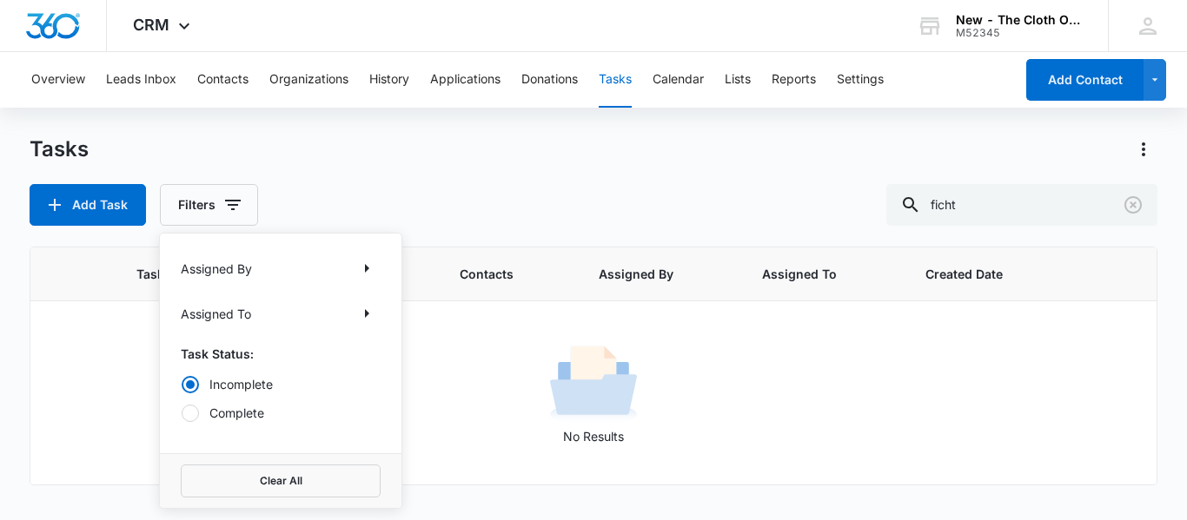
click at [234, 409] on label "Complete" at bounding box center [281, 413] width 200 height 18
click at [182, 413] on input "Complete" at bounding box center [181, 413] width 1 height 1
radio input "false"
radio input "true"
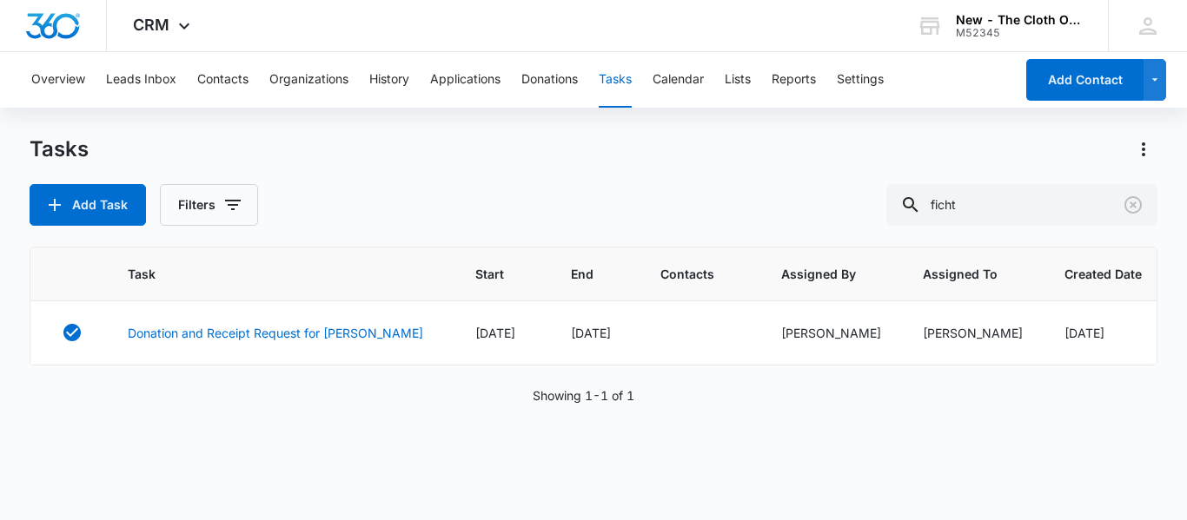
click at [735, 143] on div "Tasks" at bounding box center [594, 150] width 1128 height 28
click at [282, 338] on link "Donation and Receipt Request for [PERSON_NAME]" at bounding box center [275, 333] width 295 height 18
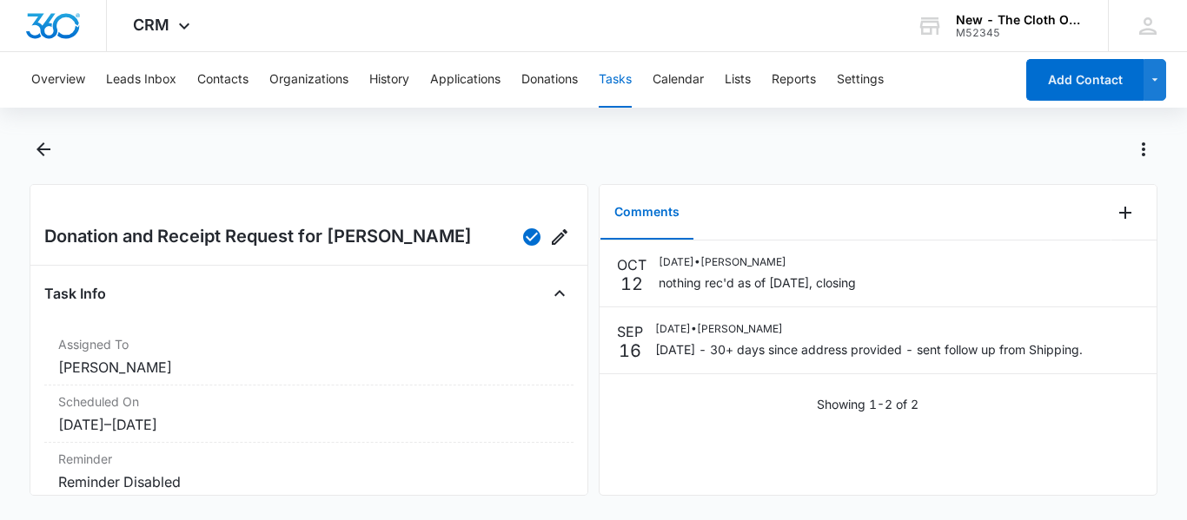
click at [605, 71] on button "Tasks" at bounding box center [615, 80] width 33 height 56
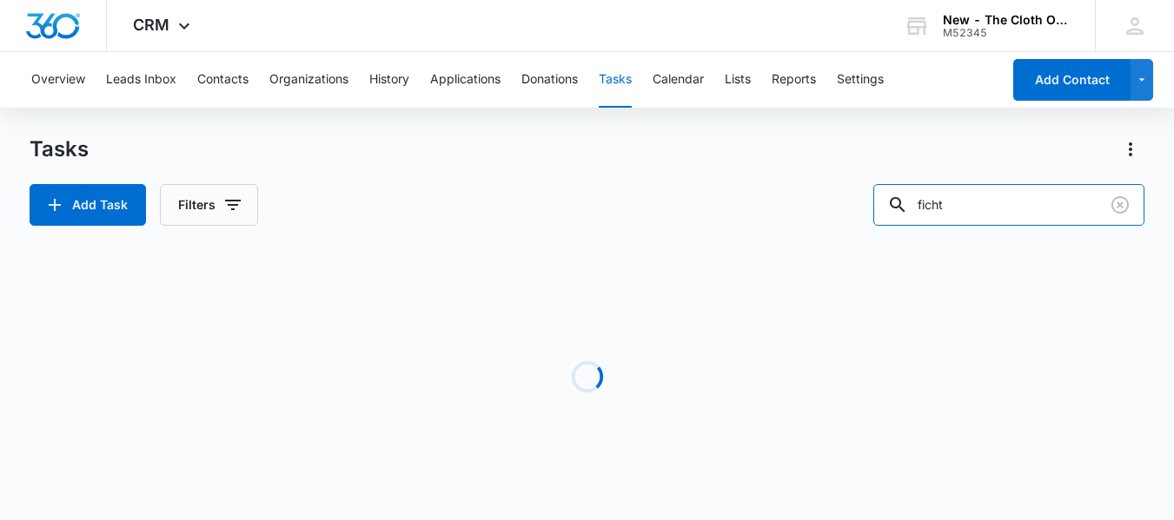
drag, startPoint x: 1044, startPoint y: 208, endPoint x: 570, endPoint y: 262, distance: 476.6
click at [570, 262] on div "Tasks Add Task Filters ficht Loading Task Start End Contacts Assigned By Assign…" at bounding box center [587, 332] width 1115 height 393
type input "vess"
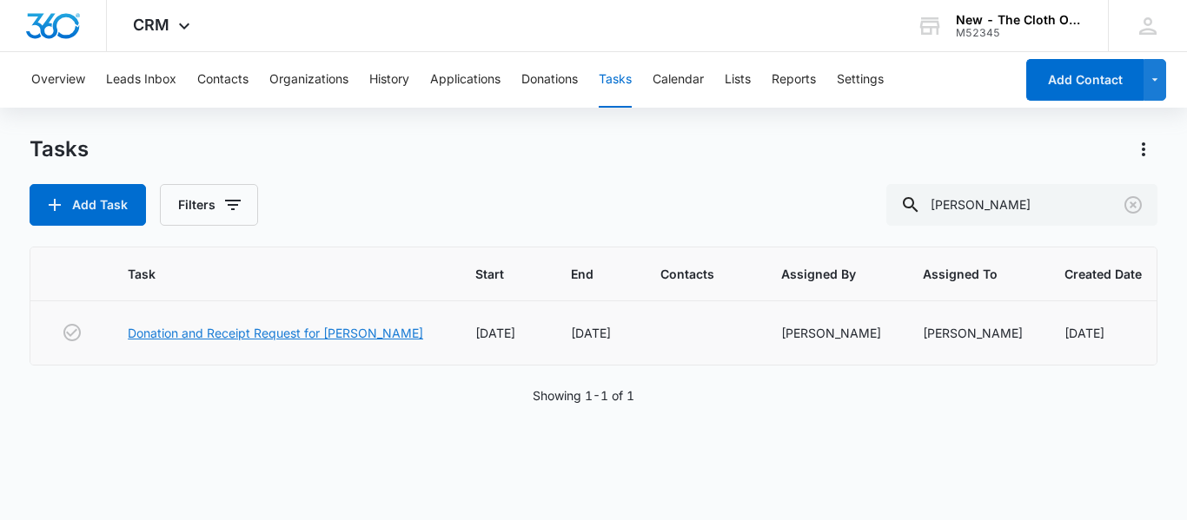
click at [358, 328] on link "Donation and Receipt Request for BECKY VESS" at bounding box center [275, 333] width 295 height 18
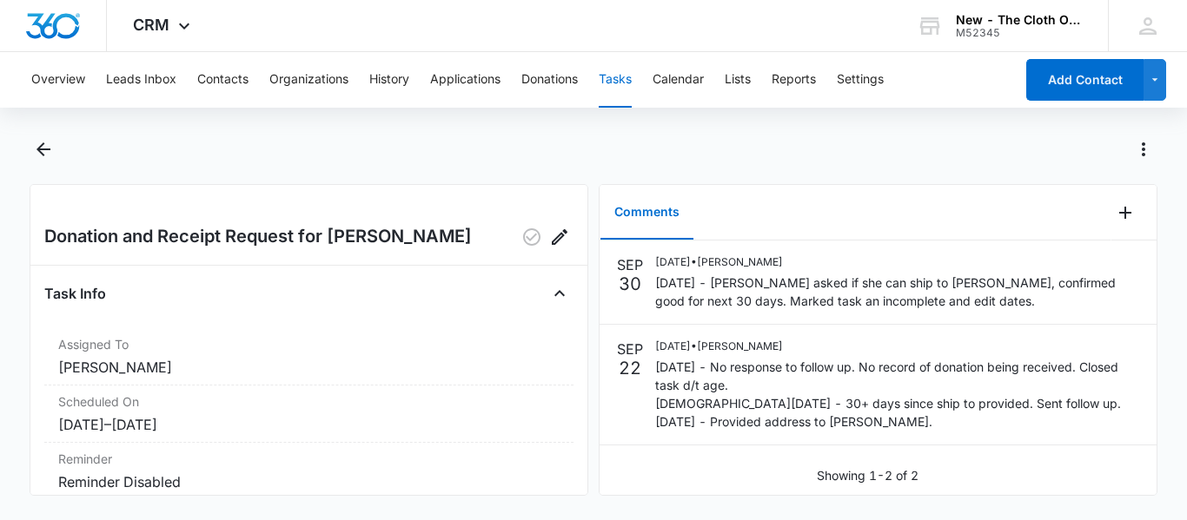
click at [626, 83] on button "Tasks" at bounding box center [615, 80] width 33 height 56
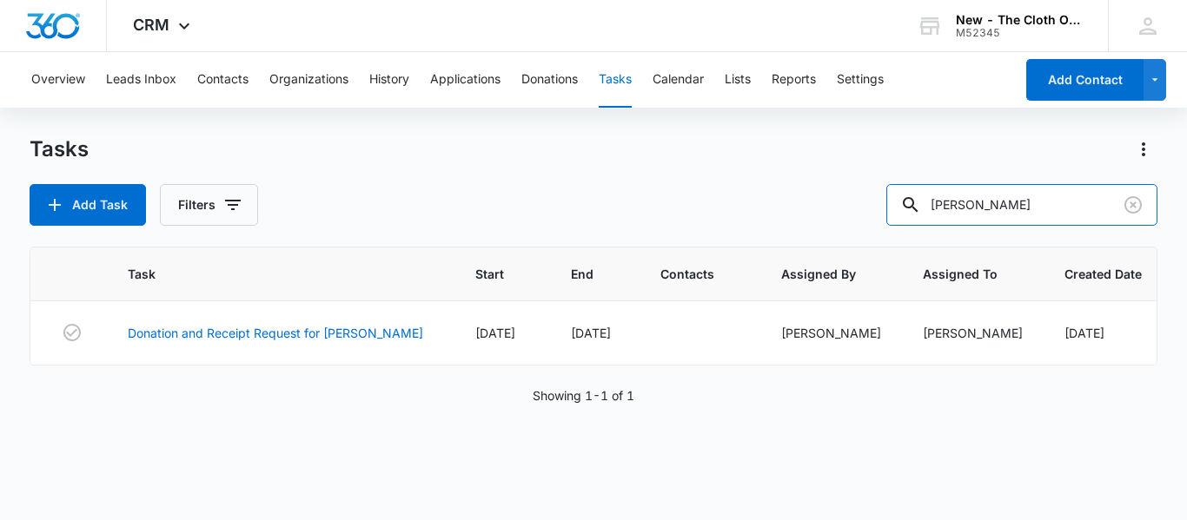
drag, startPoint x: 1030, startPoint y: 212, endPoint x: 699, endPoint y: 213, distance: 330.2
click at [699, 213] on div "Add Task Filters vess" at bounding box center [594, 205] width 1128 height 42
type input "raechel french"
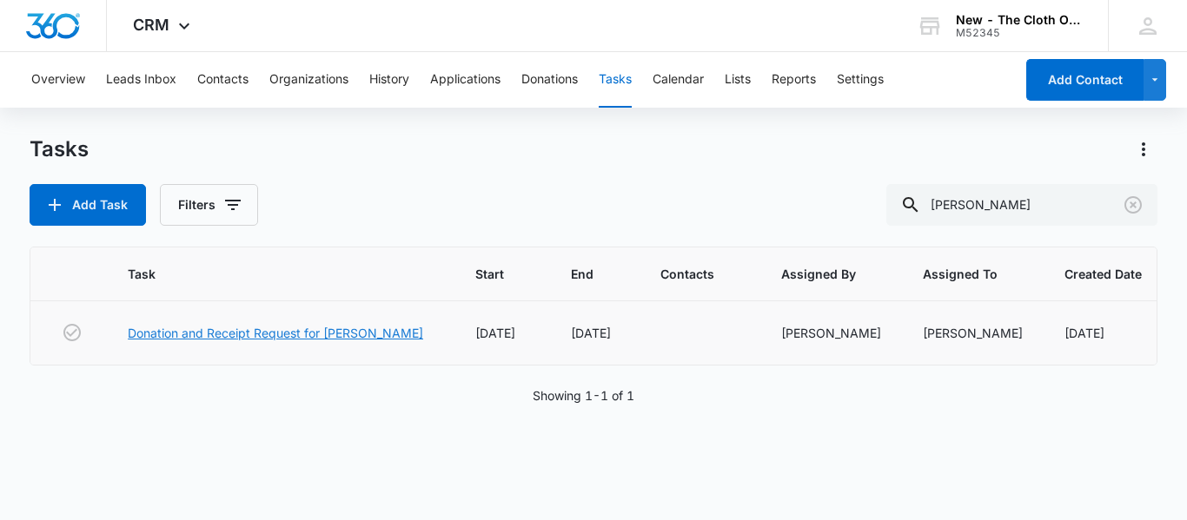
click at [255, 327] on link "Donation and Receipt Request for RAECHEL FRENCH" at bounding box center [275, 333] width 295 height 18
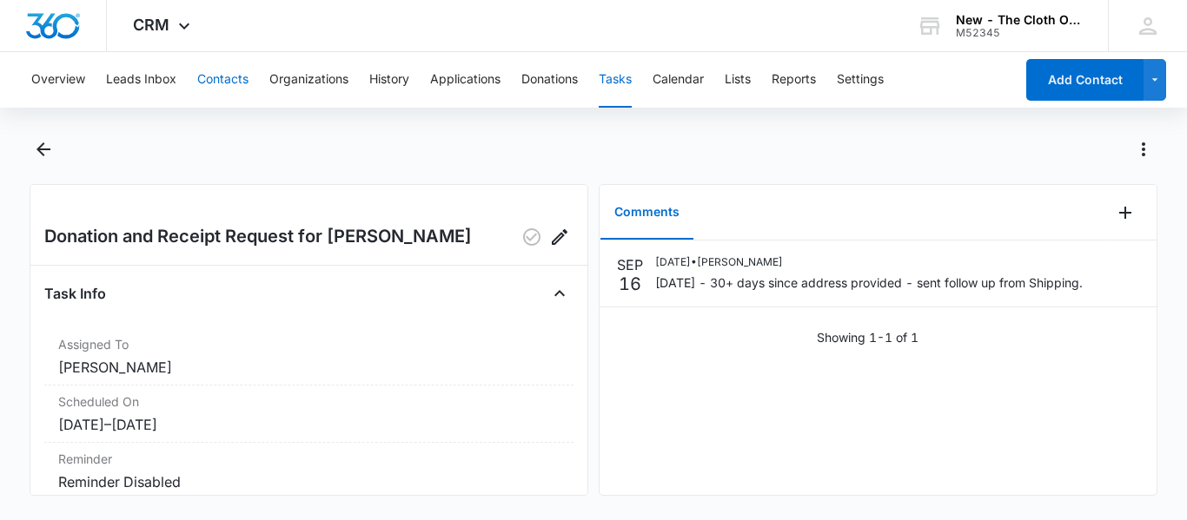
click at [225, 70] on button "Contacts" at bounding box center [222, 80] width 51 height 56
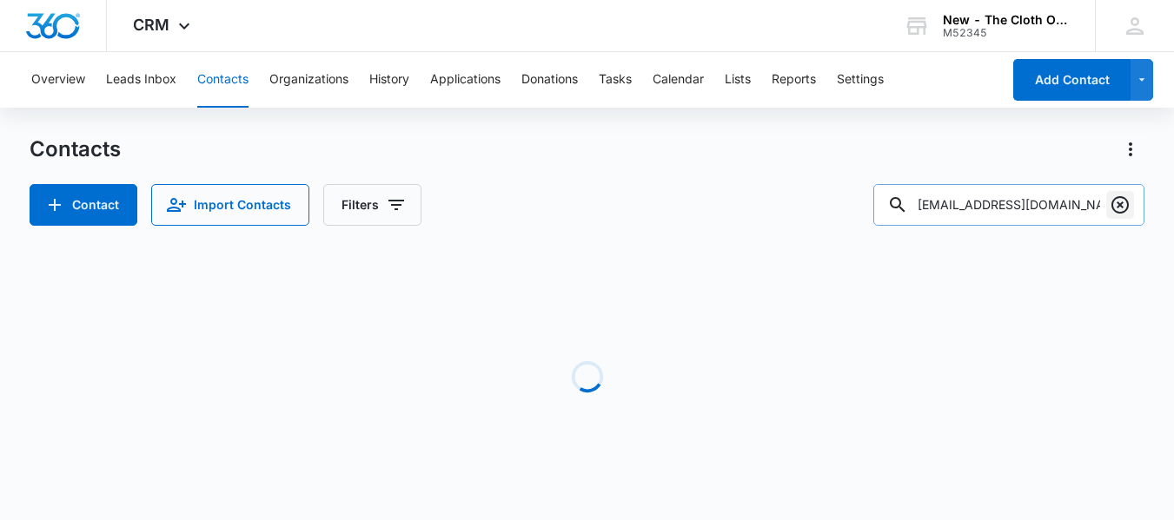
click at [1111, 203] on icon "Clear" at bounding box center [1120, 205] width 21 height 21
paste input "israyelrieskamp@icloud.com"
type input "israyelrieskamp@icloud.com"
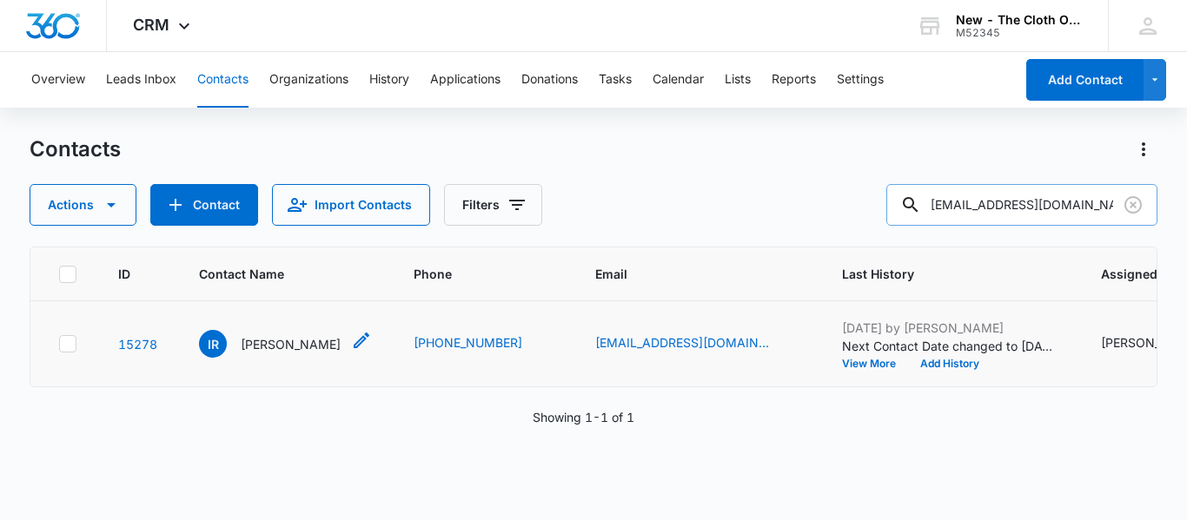
click at [288, 354] on p "Israyel Rieskamp" at bounding box center [291, 344] width 100 height 18
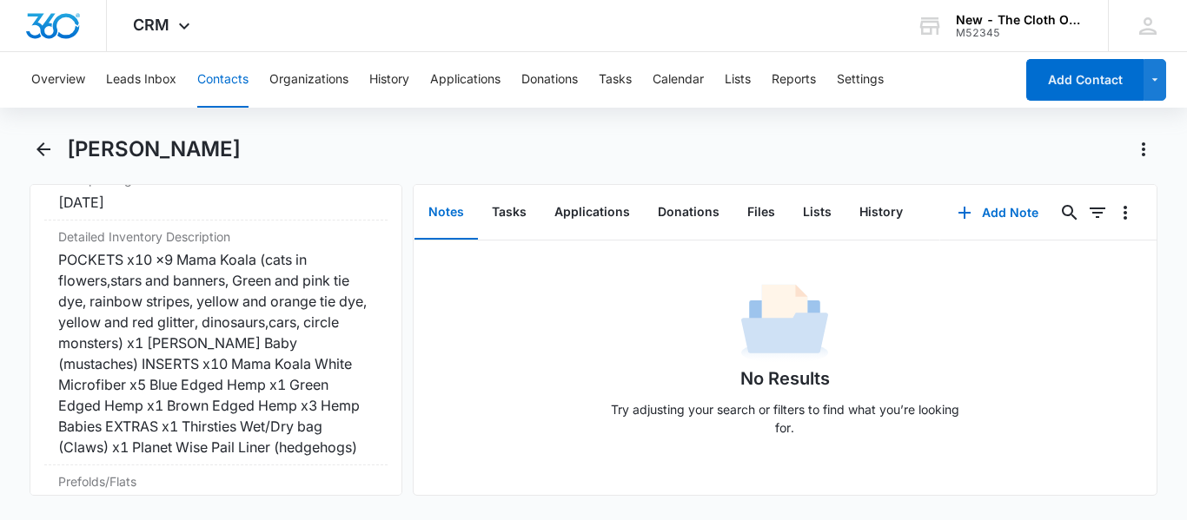
scroll to position [4299, 0]
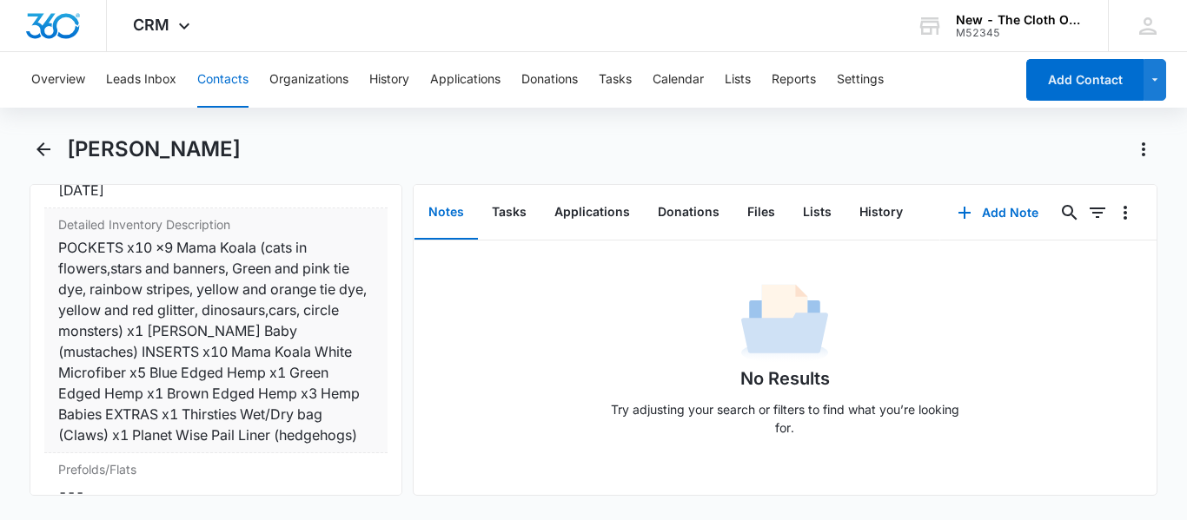
click at [142, 335] on div "POCKETS x10 x9 Mama Koala (cats in flowers,stars and banners, Green and pink ti…" at bounding box center [215, 341] width 315 height 209
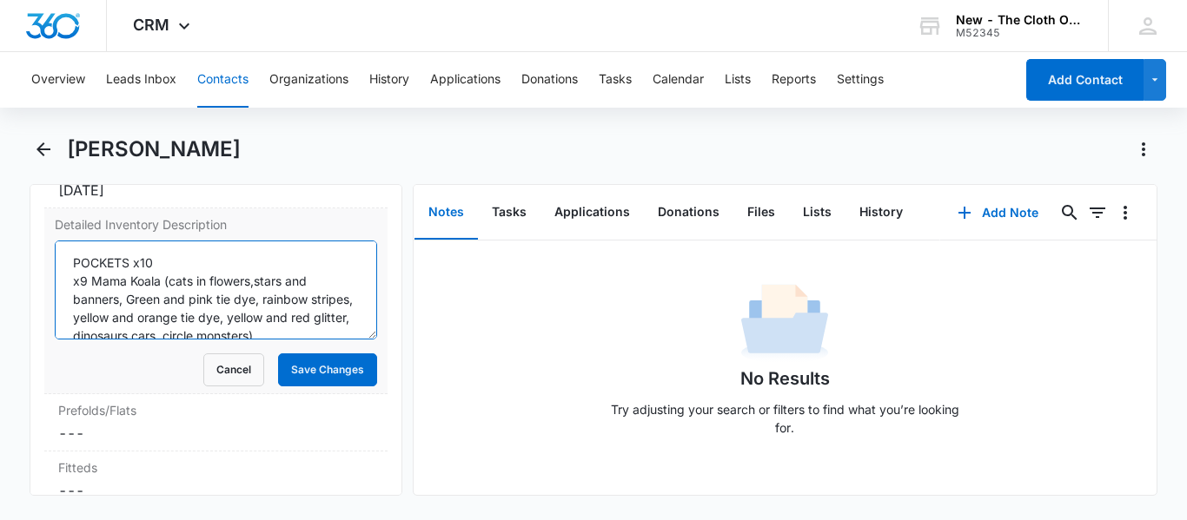
click at [137, 311] on textarea "POCKETS x10 x9 Mama Koala (cats in flowers,stars and banners, Green and pink ti…" at bounding box center [216, 290] width 322 height 99
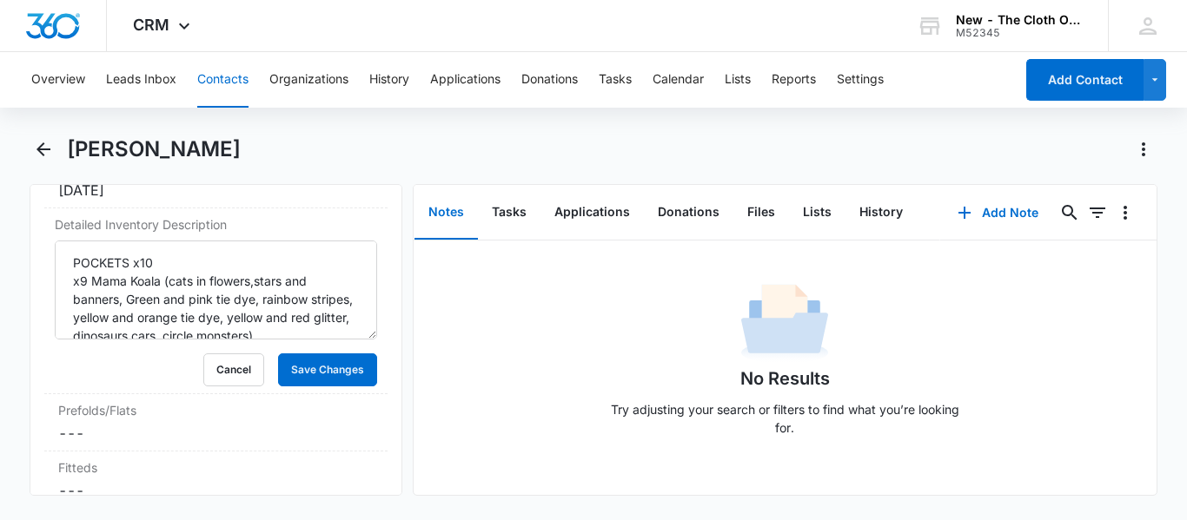
click at [222, 79] on button "Contacts" at bounding box center [222, 80] width 51 height 56
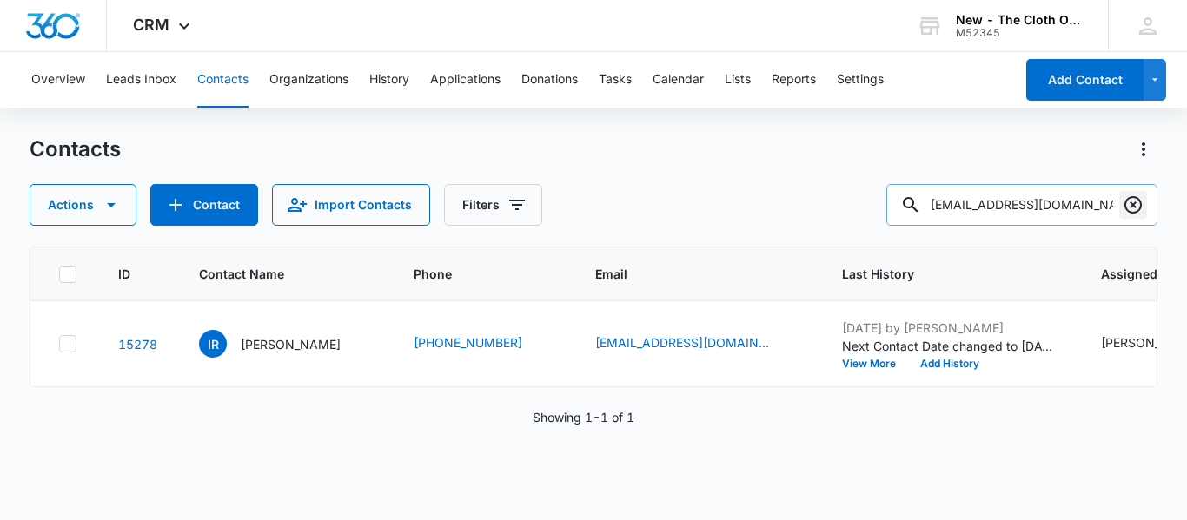
click at [1143, 207] on icon "Clear" at bounding box center [1133, 205] width 21 height 21
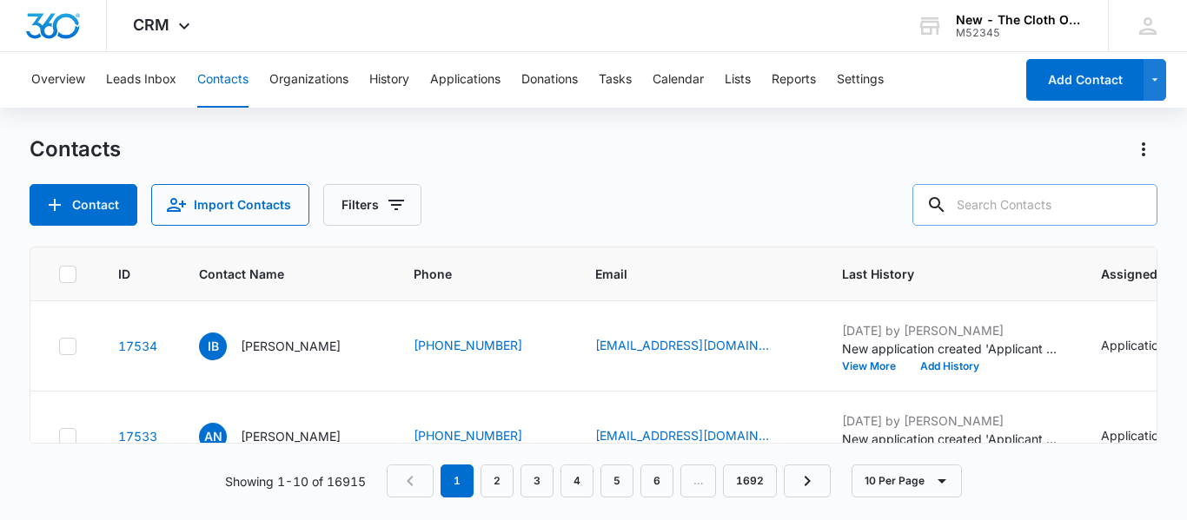
paste input "Funezidalia213@gmail.com"
type input "Funezidalia213@gmail.com"
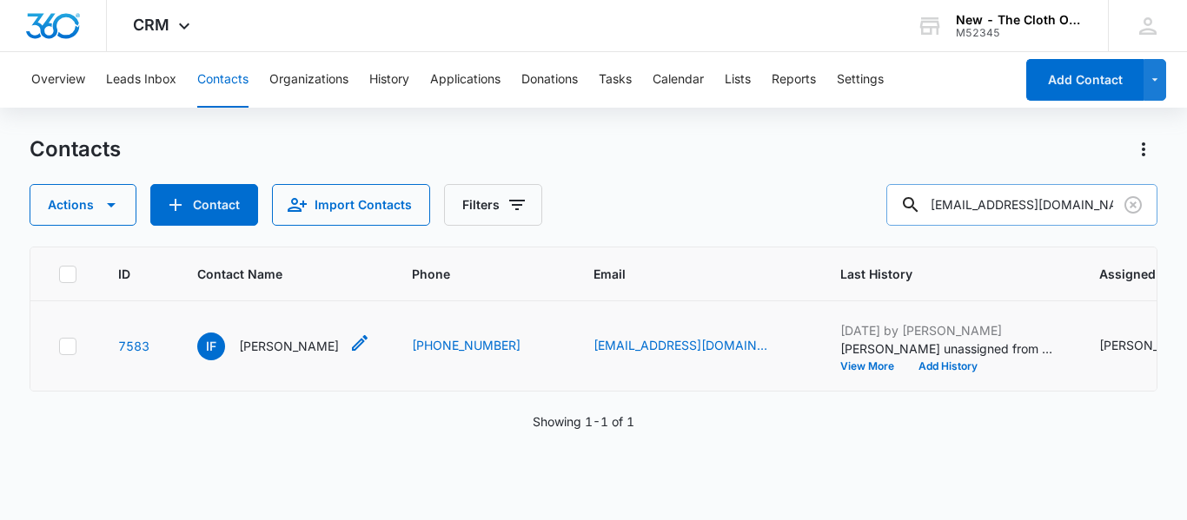
click at [247, 355] on p "Idalia Funez" at bounding box center [289, 346] width 100 height 18
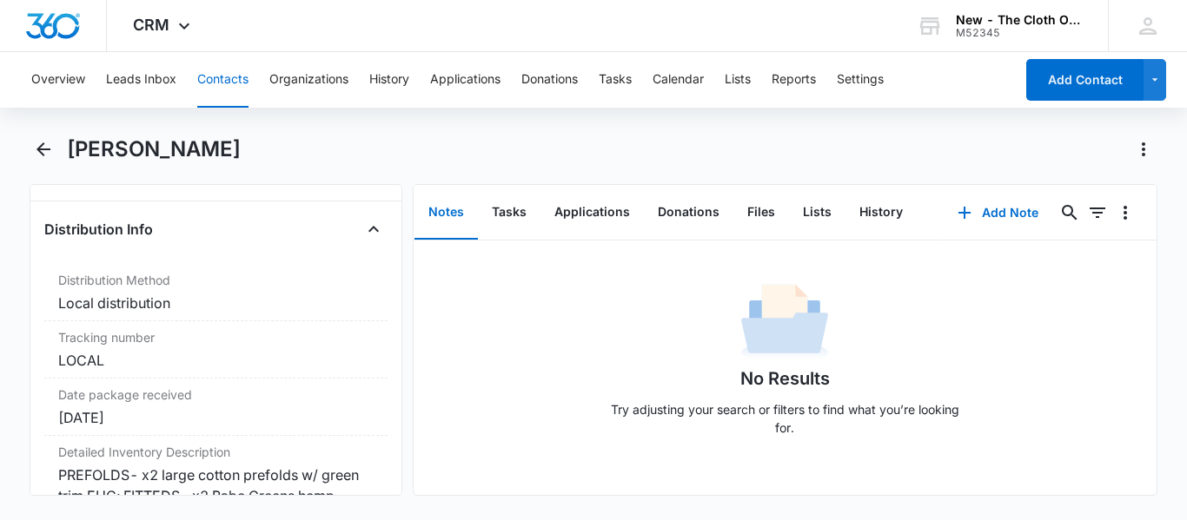
scroll to position [4160, 0]
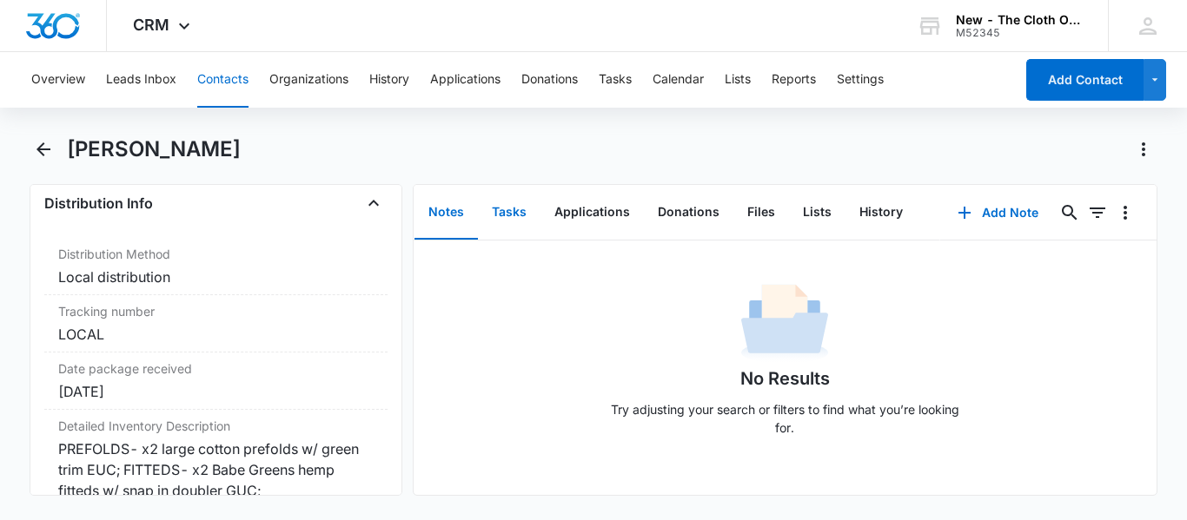
click at [511, 214] on button "Tasks" at bounding box center [509, 213] width 63 height 54
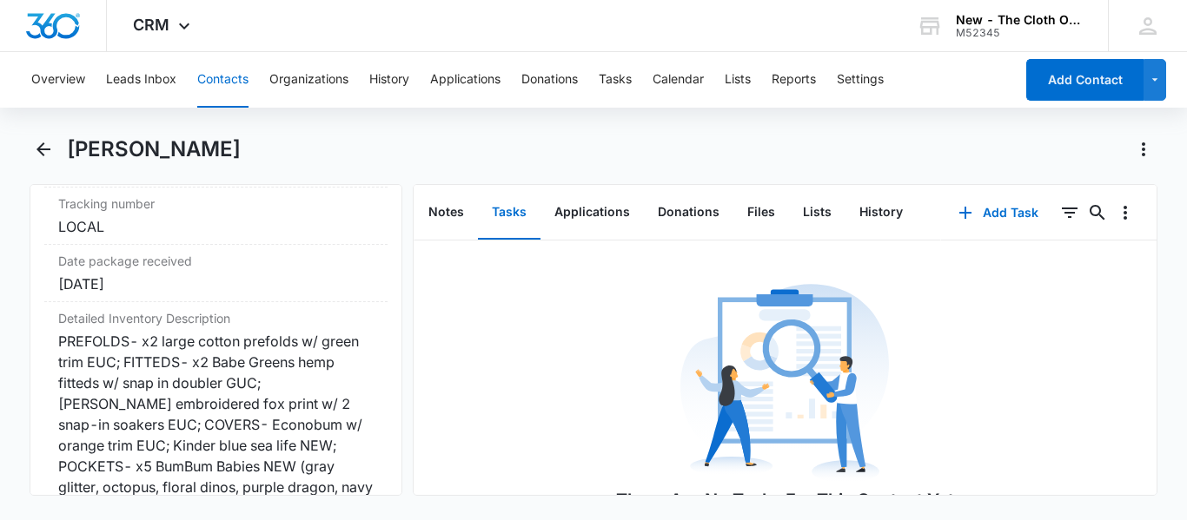
scroll to position [4208, 0]
